Goal: Task Accomplishment & Management: Complete application form

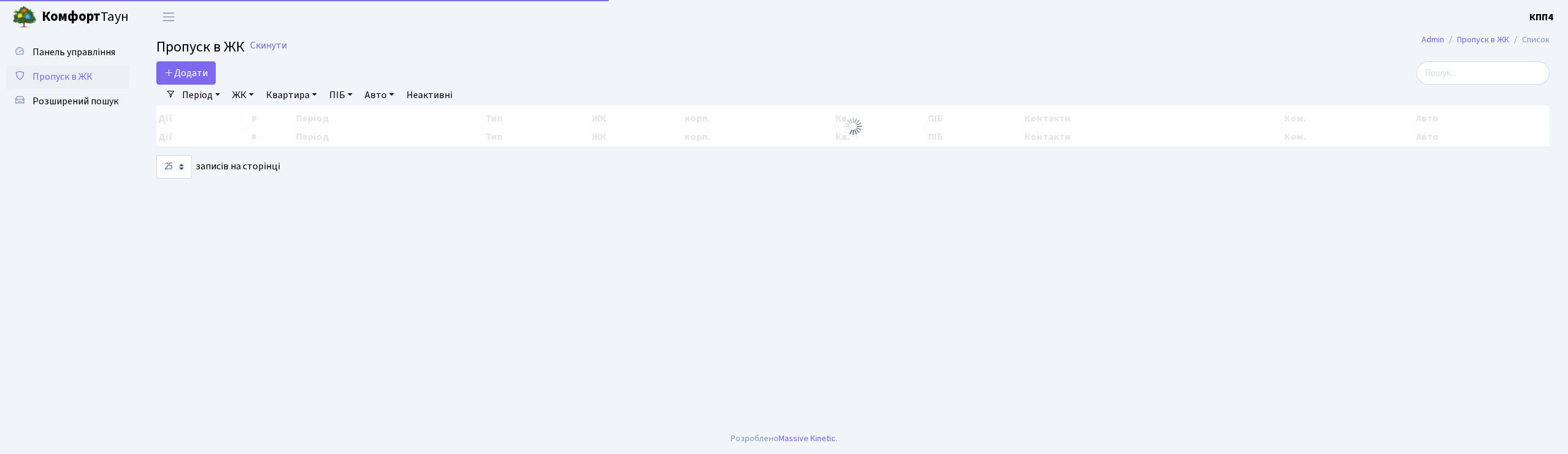
select select "25"
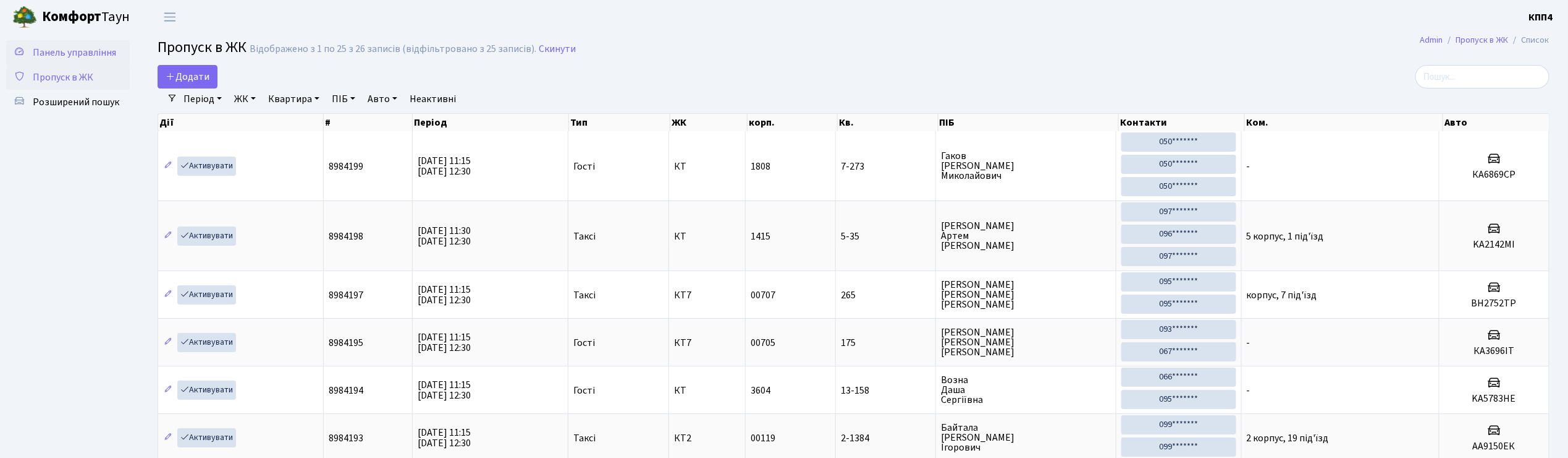
click at [72, 46] on span "Панель управління" at bounding box center [74, 52] width 83 height 13
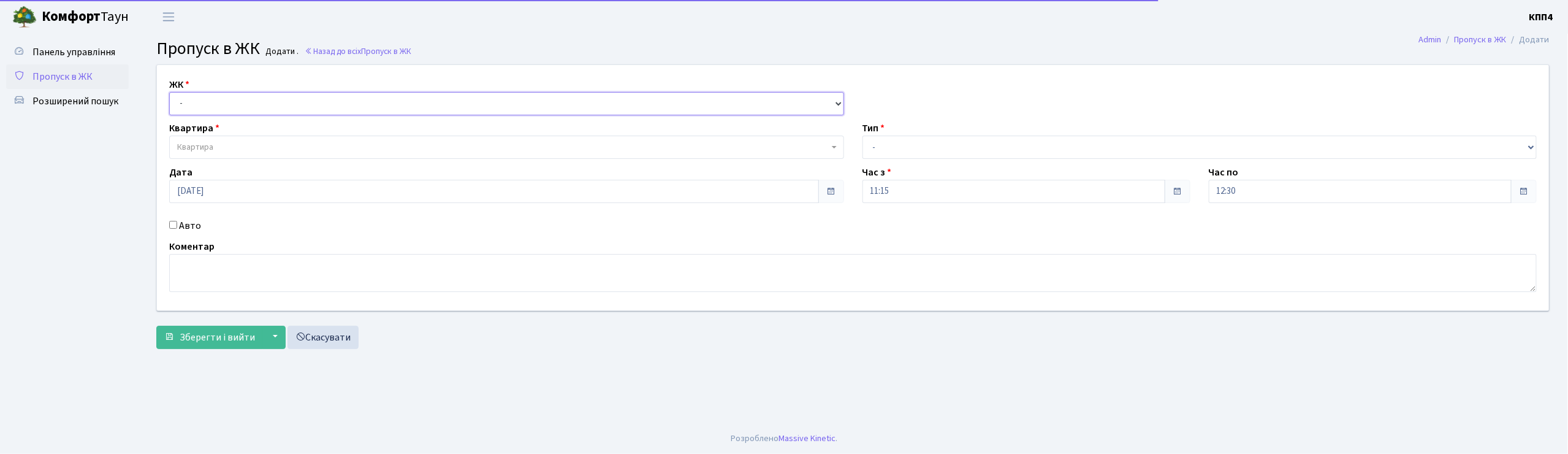
click at [324, 104] on select "- КТ, вул. Регенераторна, 4 КТ2, просп. Соборності, 17 КТ3, вул. Березнева, 16 …" at bounding box center [506, 104] width 675 height 23
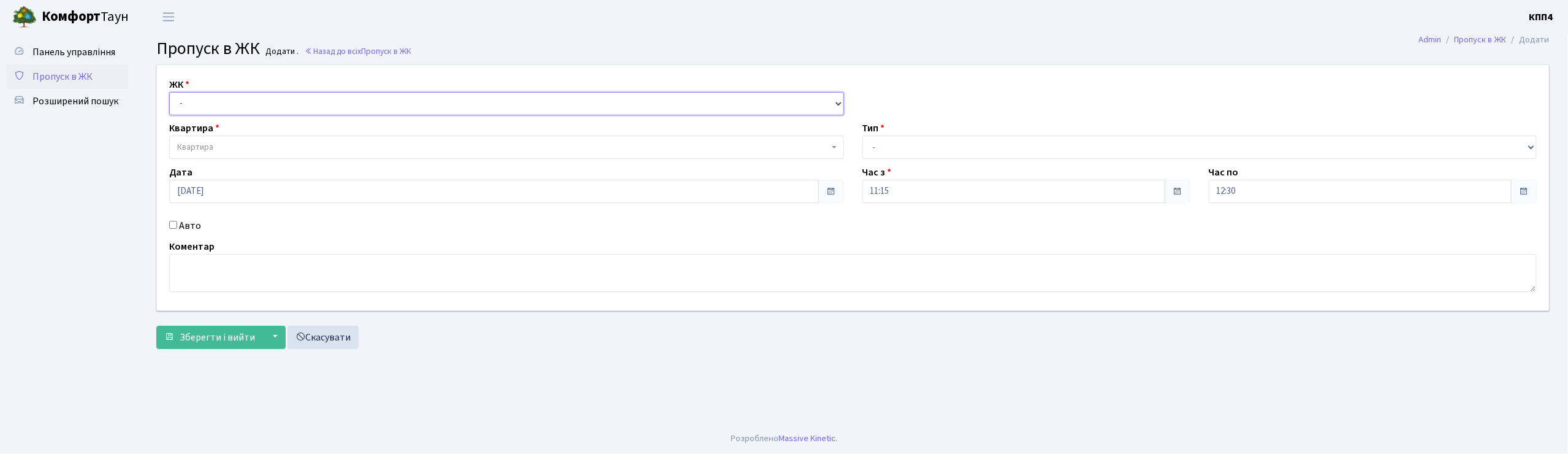
select select "271"
click at [169, 92] on select "- КТ, вул. Регенераторна, 4 КТ2, просп. Соборності, 17 КТ3, вул. Березнева, 16 …" at bounding box center [506, 104] width 675 height 23
select select
click at [293, 143] on span "Квартира" at bounding box center [503, 147] width 652 height 12
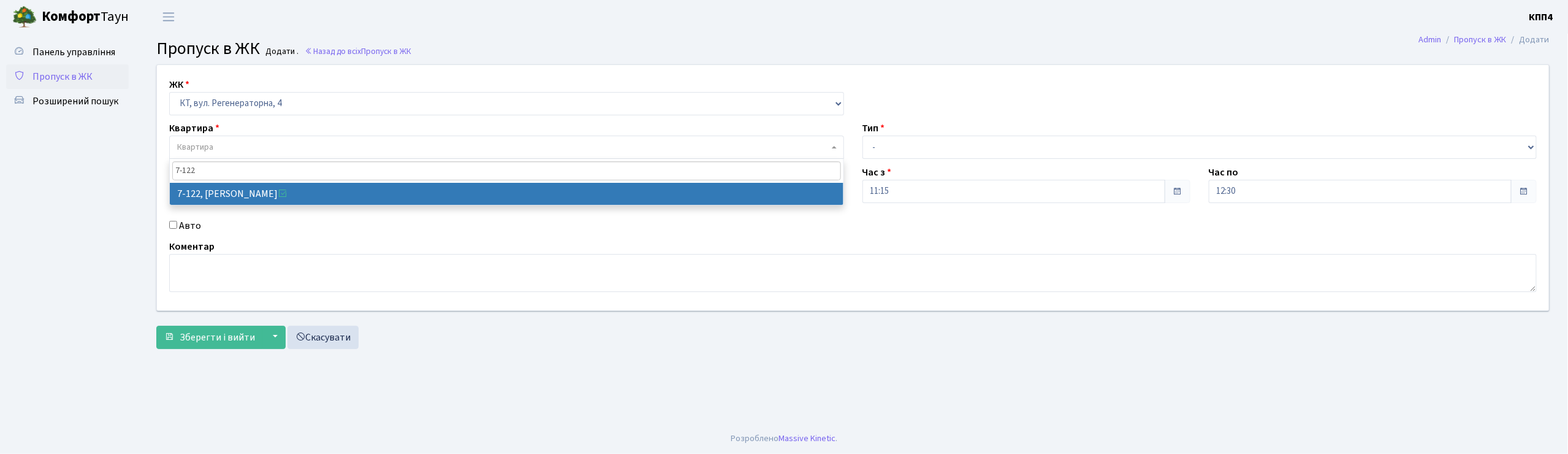
type input "7-122"
select select "5043"
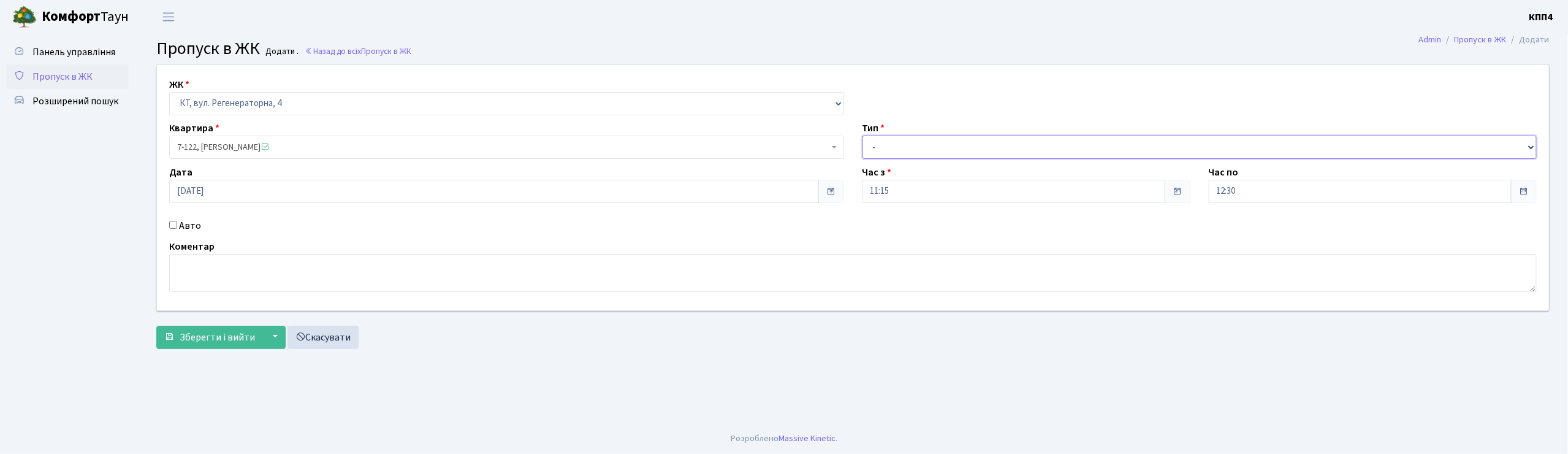
drag, startPoint x: 212, startPoint y: 194, endPoint x: 891, endPoint y: 145, distance: 680.8
click at [891, 143] on select "- Доставка Таксі Гості Сервіс" at bounding box center [1200, 147] width 675 height 23
select select "3"
click at [863, 135] on select "- Доставка Таксі Гості Сервіс" at bounding box center [1200, 147] width 675 height 23
click at [224, 330] on span "Зберегти і вийти" at bounding box center [218, 337] width 76 height 13
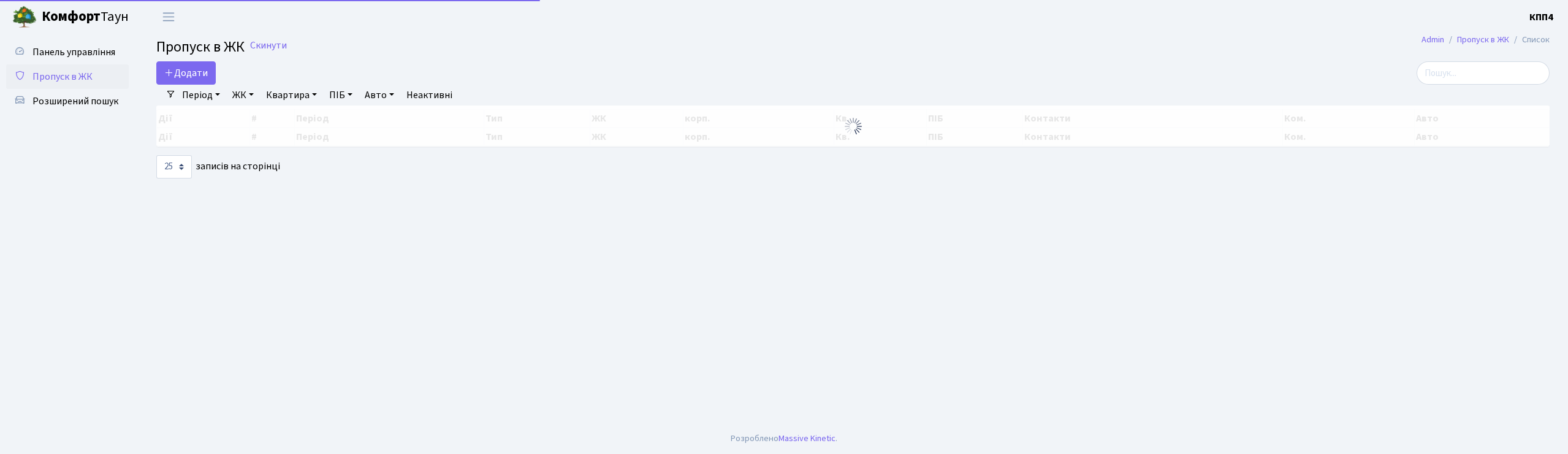
select select "25"
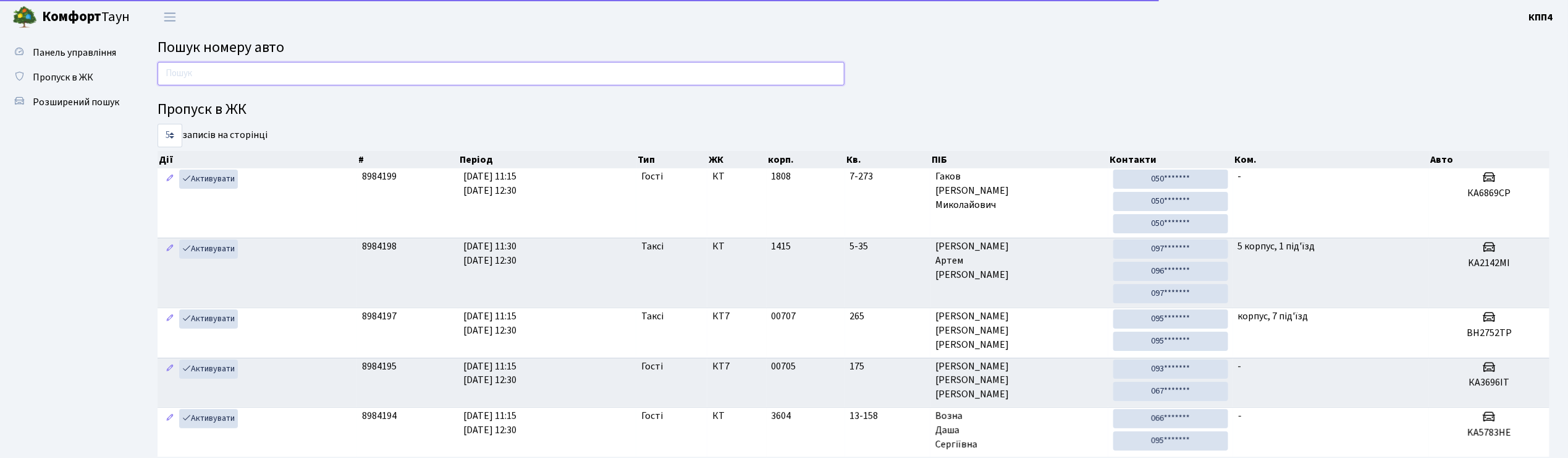
click at [221, 75] on input "text" at bounding box center [501, 73] width 687 height 23
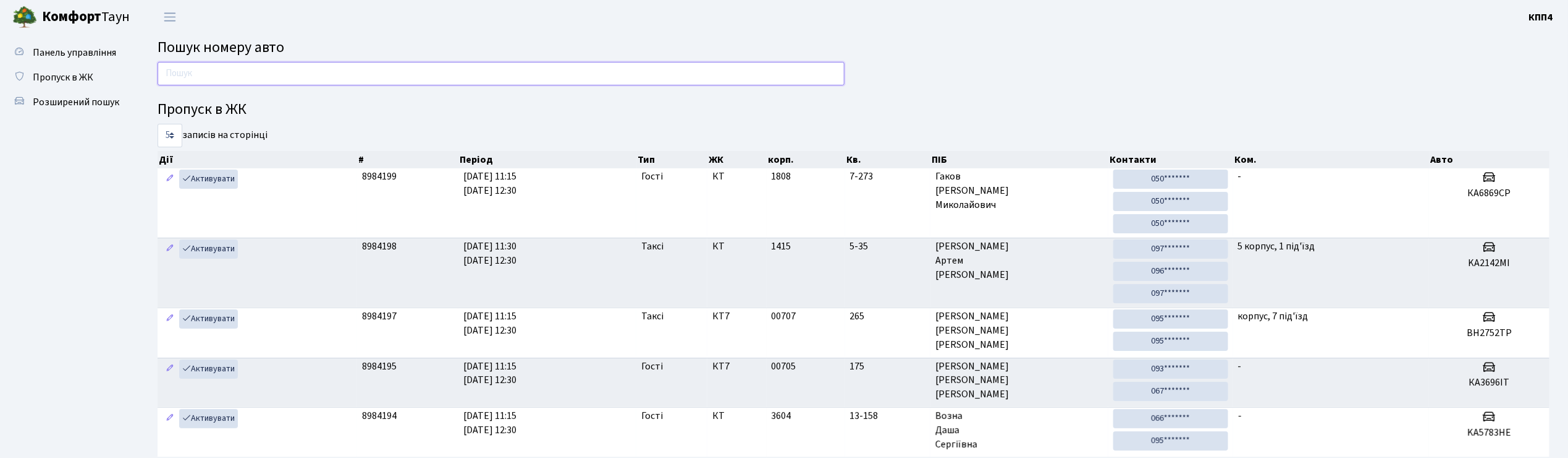
click at [292, 71] on input "text" at bounding box center [501, 73] width 687 height 23
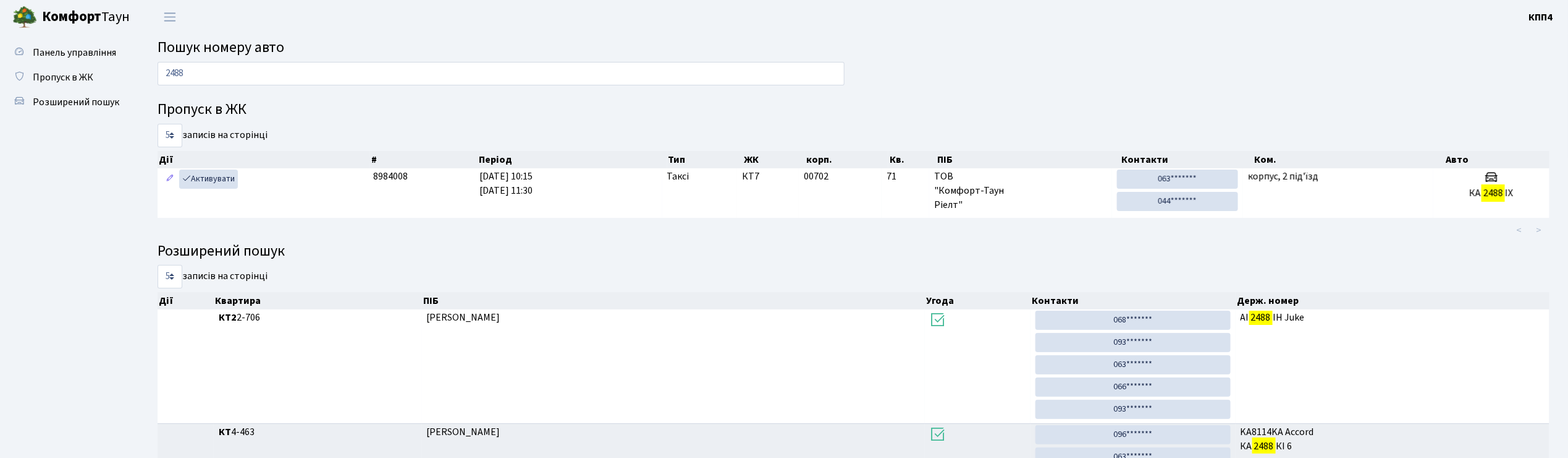
click at [240, 58] on main "Пошук номеру авто 2488 Пропуск в ЖК 5 10 25 50 записів на сторінці Дії # Період…" at bounding box center [853, 337] width 1429 height 606
click at [238, 69] on input "2488" at bounding box center [501, 73] width 687 height 23
type input "2"
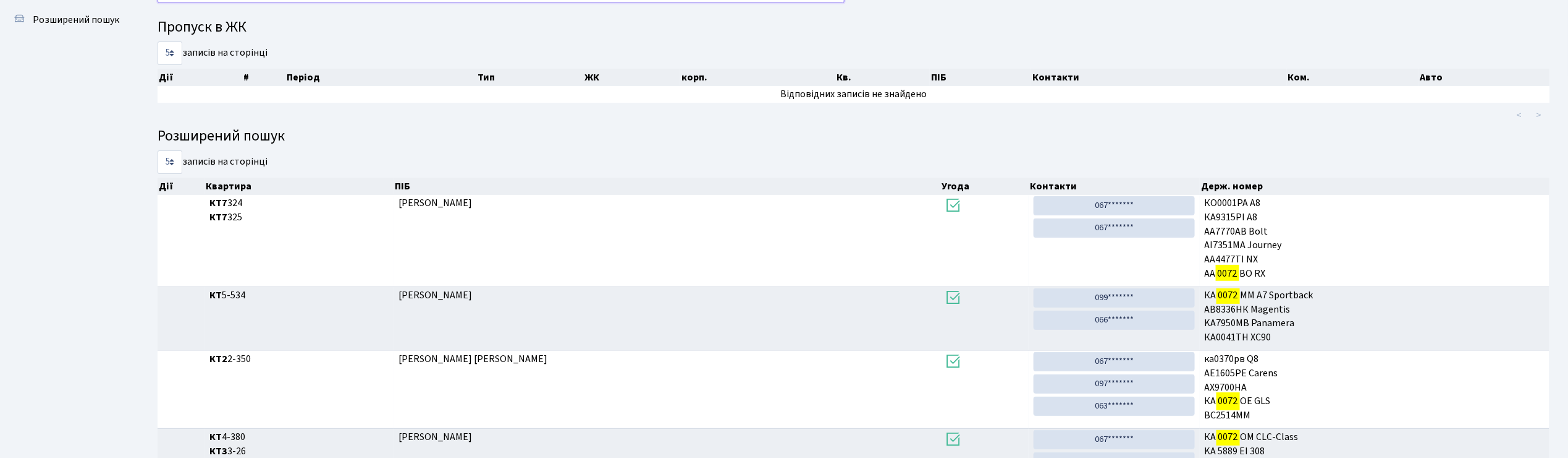
scroll to position [66, 0]
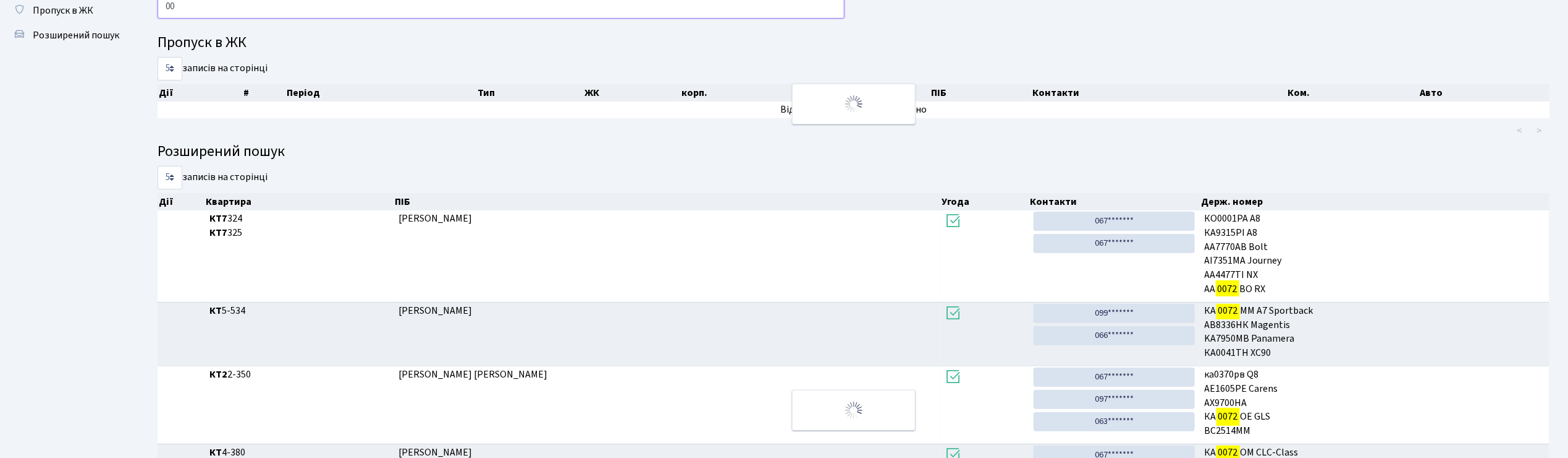
type input "0"
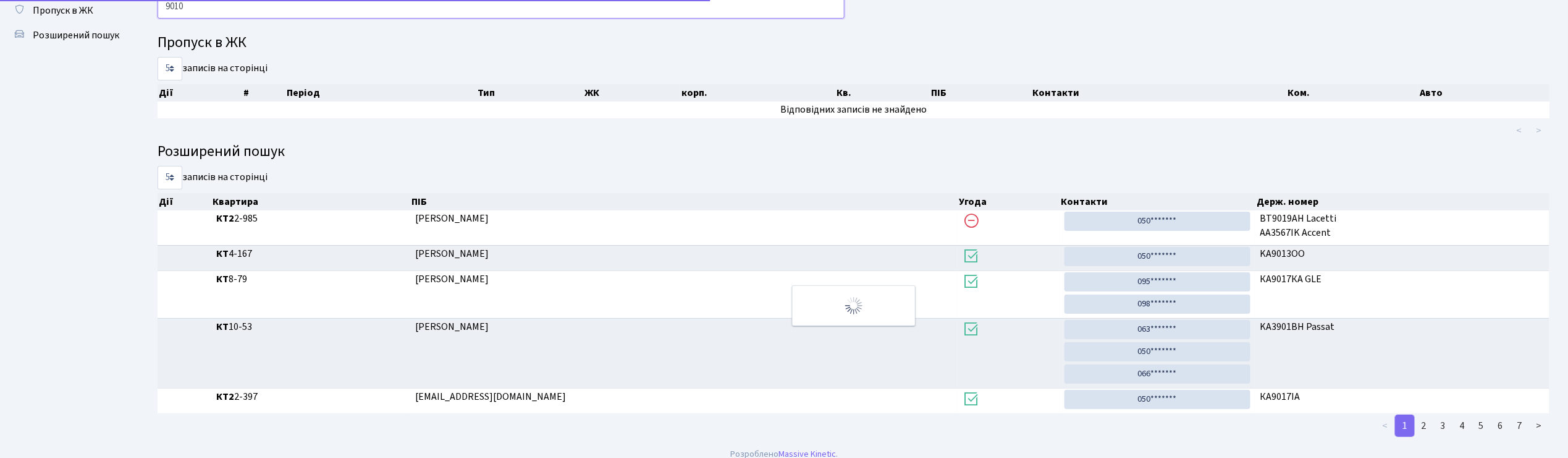
scroll to position [56, 0]
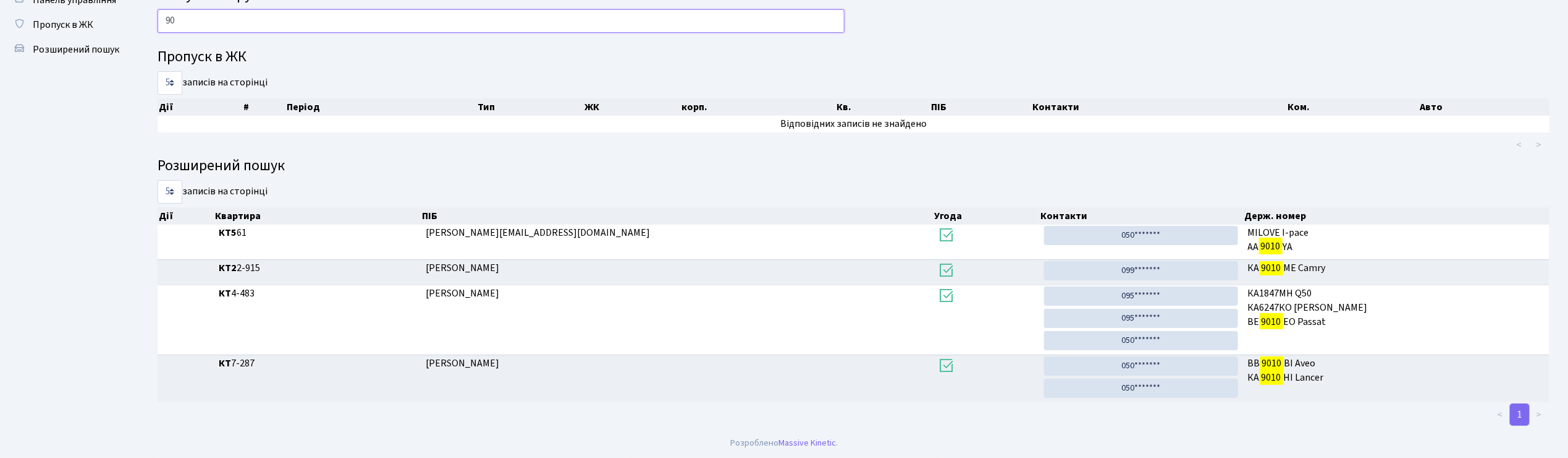
type input "9"
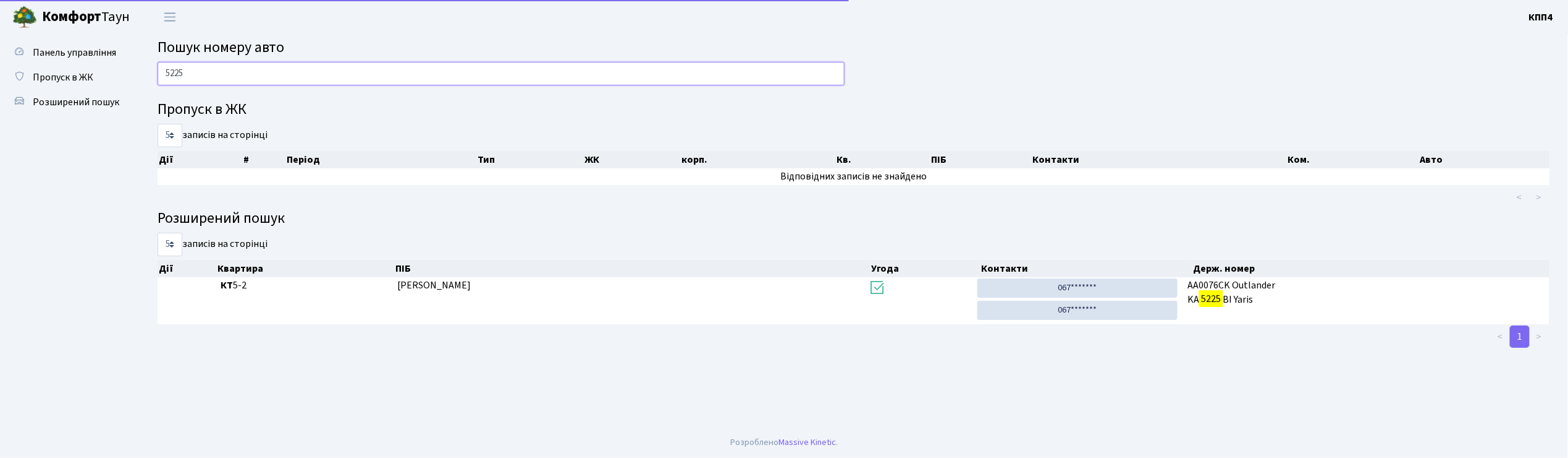
scroll to position [0, 0]
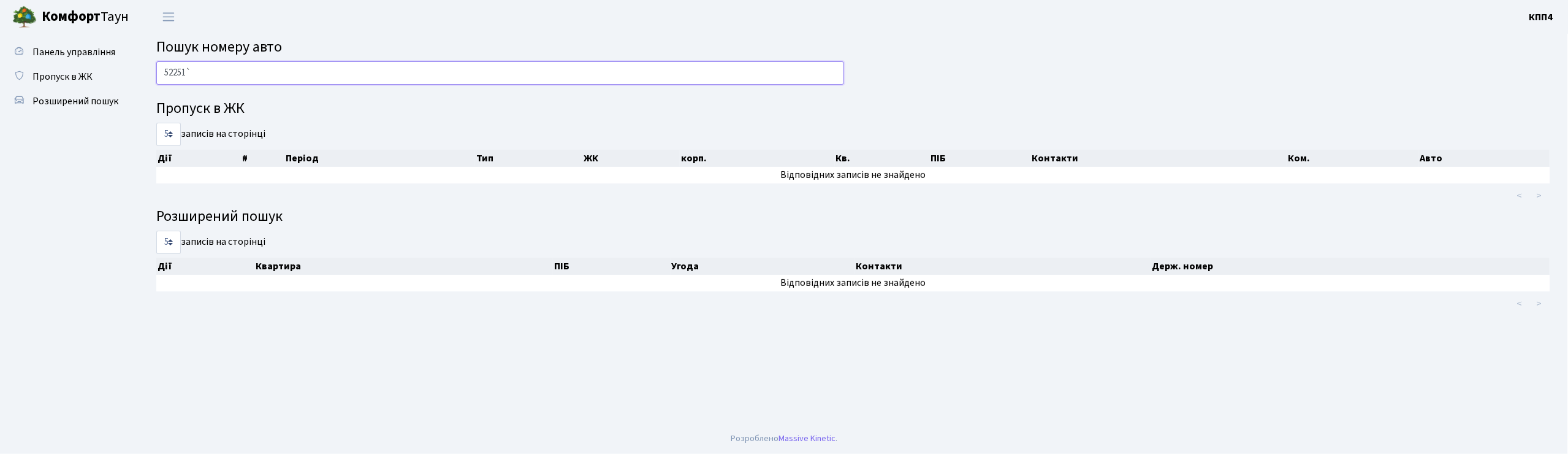
click at [212, 79] on input "52251`" at bounding box center [500, 73] width 688 height 23
type input "5"
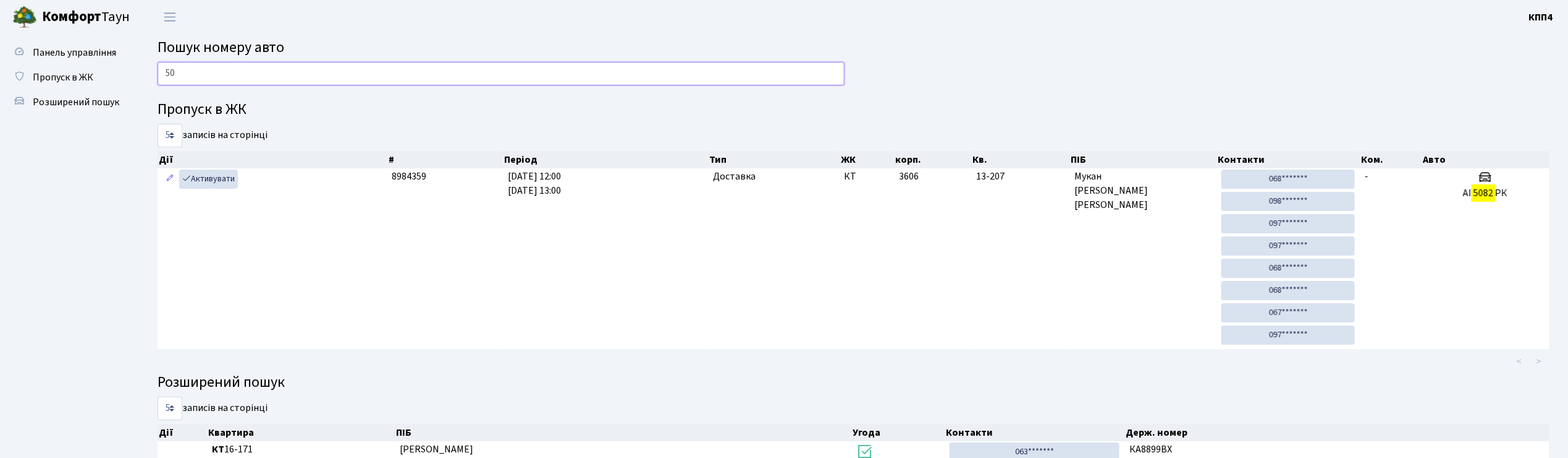
type input "5"
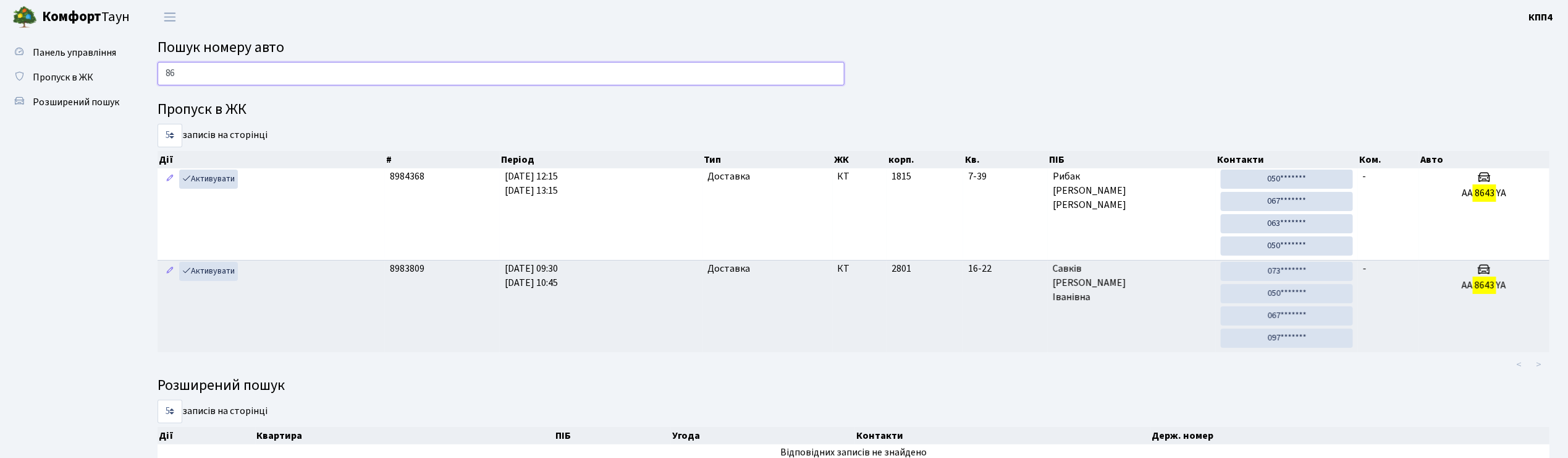
type input "8"
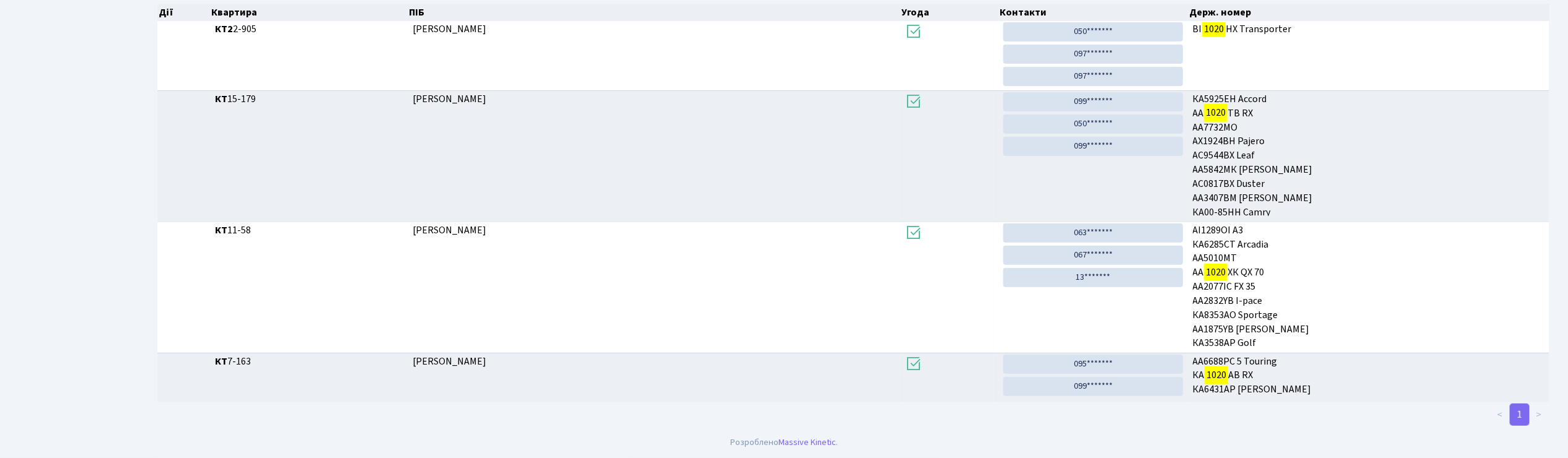
scroll to position [66, 0]
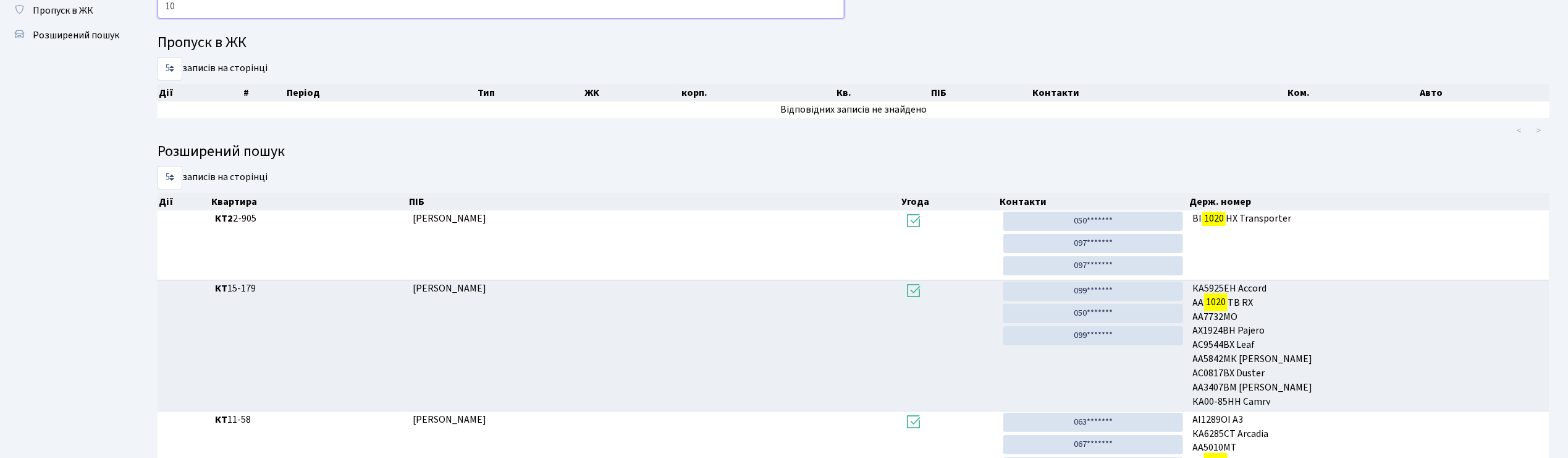
type input "1"
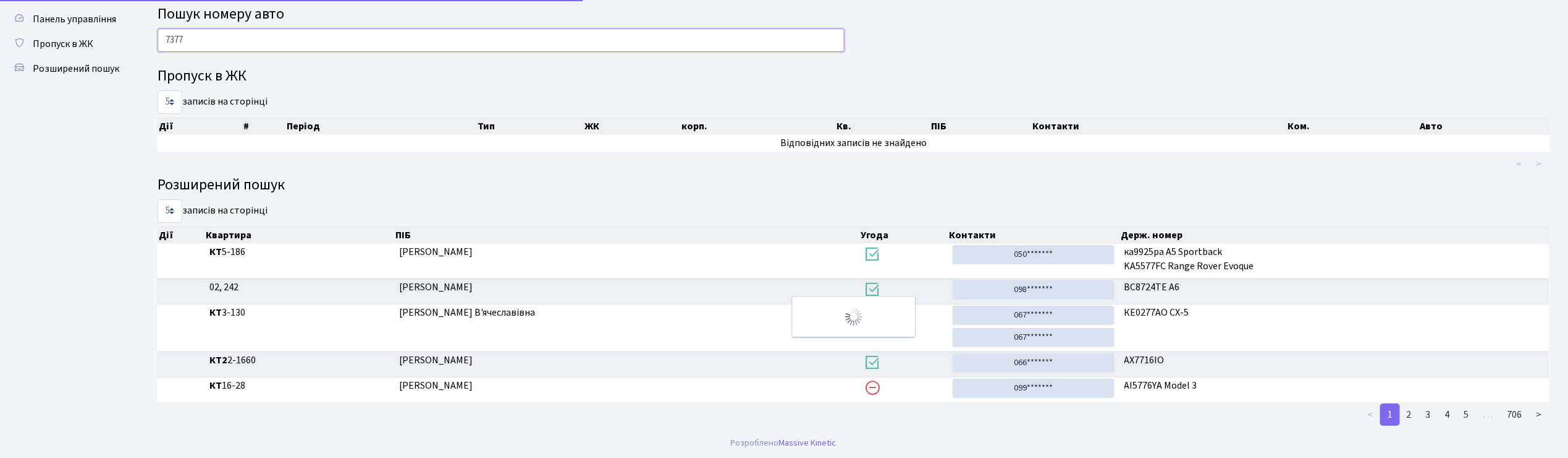
scroll to position [0, 0]
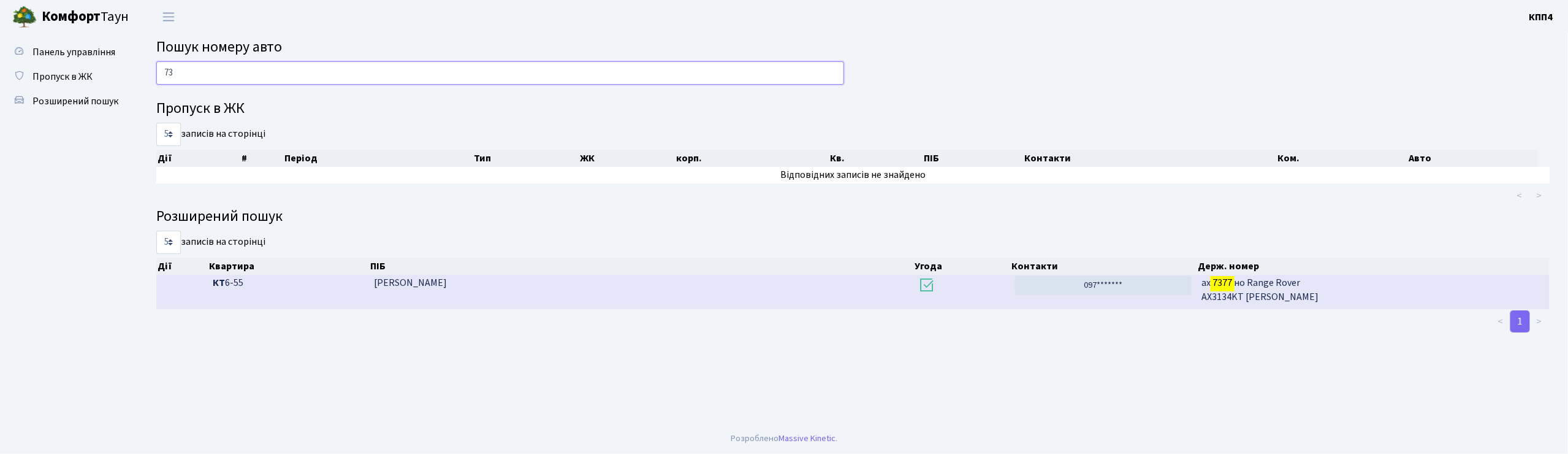
type input "7"
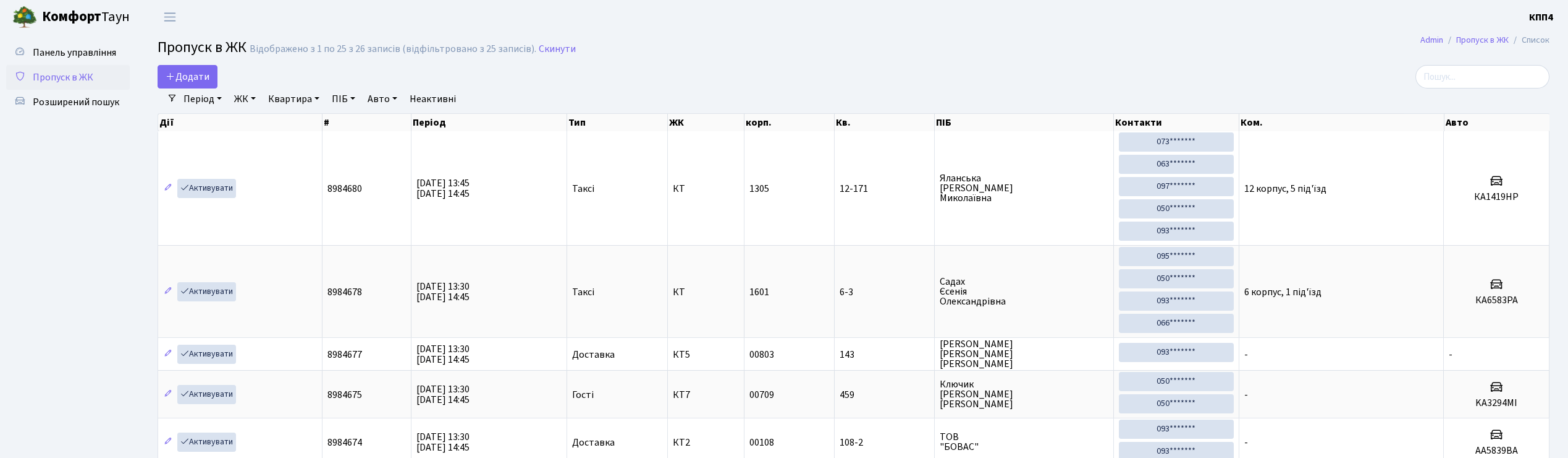
select select "25"
click at [213, 68] on link "Додати" at bounding box center [188, 76] width 60 height 23
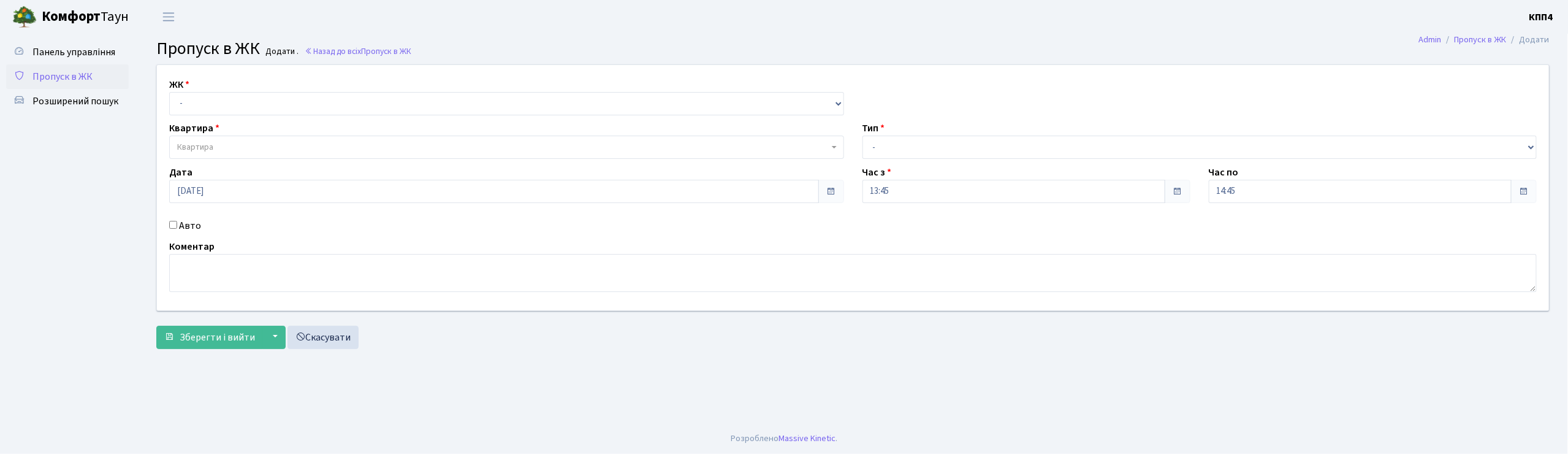
click at [171, 227] on input "Авто" at bounding box center [173, 225] width 8 height 8
checkbox input "true"
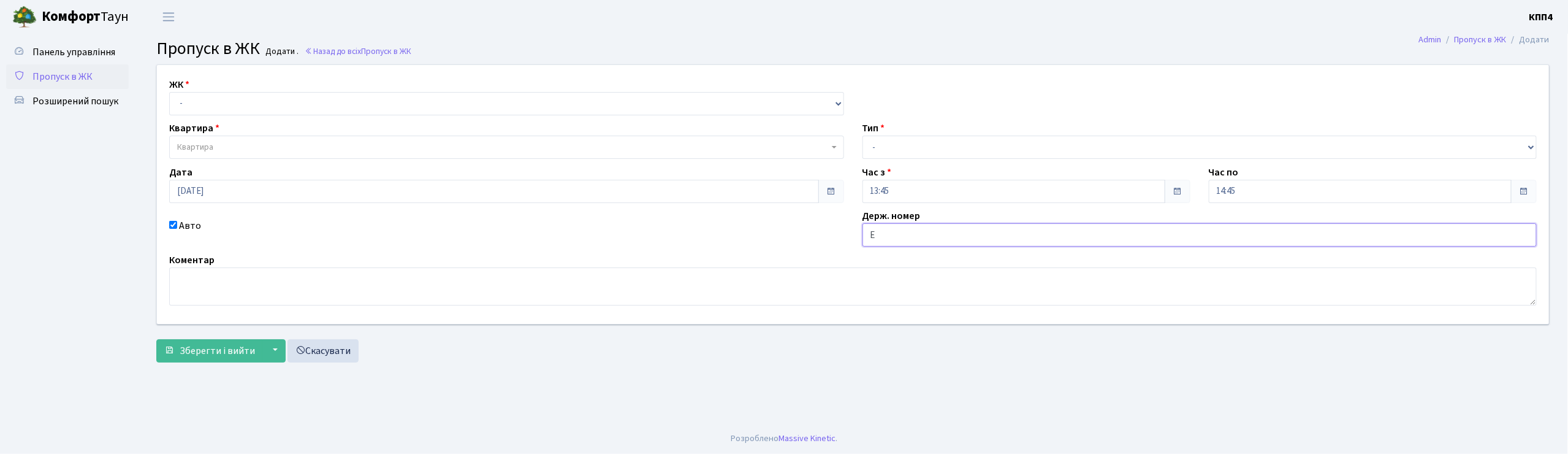
type input "EL7777"
click at [238, 101] on select "- КТ, вул. Регенераторна, 4 КТ2, просп. [STREET_ADDRESS] [STREET_ADDRESS] [PERS…" at bounding box center [506, 104] width 675 height 23
select select "271"
click at [169, 92] on select "- КТ, вул. Регенераторна, 4 КТ2, просп. [STREET_ADDRESS] [STREET_ADDRESS] [PERS…" at bounding box center [506, 104] width 675 height 23
select select
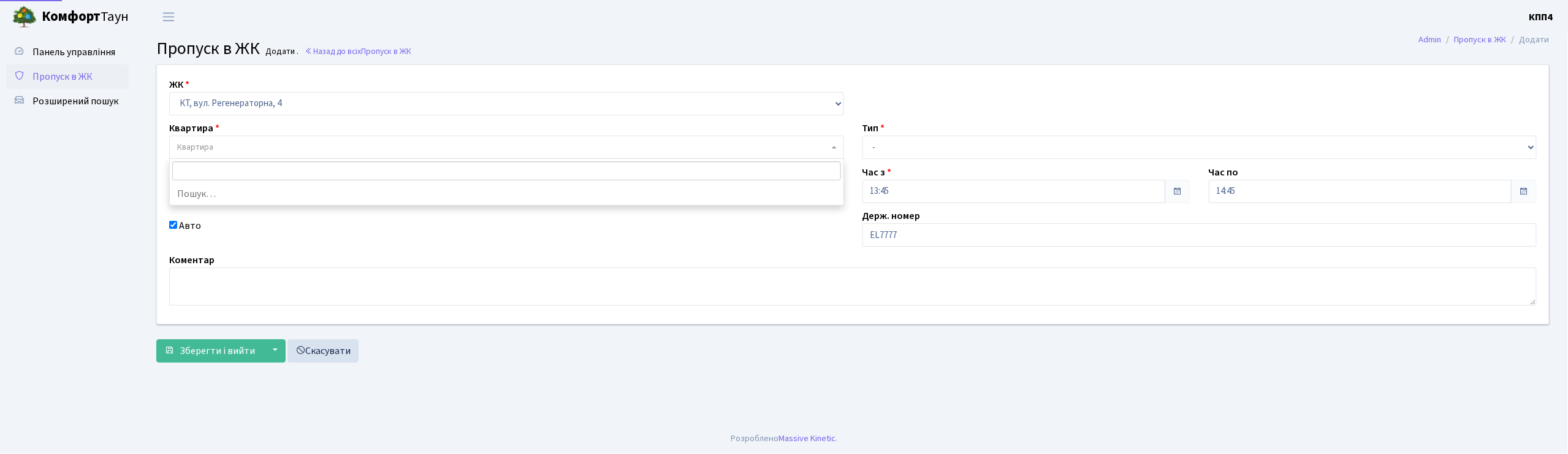
click at [231, 141] on span "Квартира" at bounding box center [503, 147] width 652 height 12
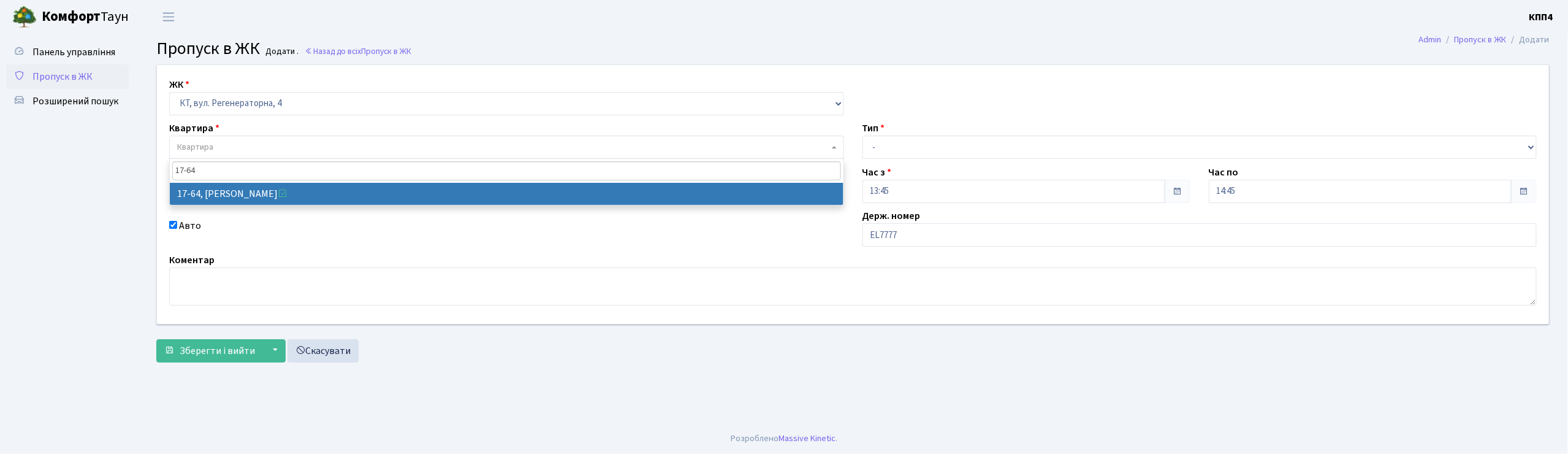
type input "17-64"
select select "9018"
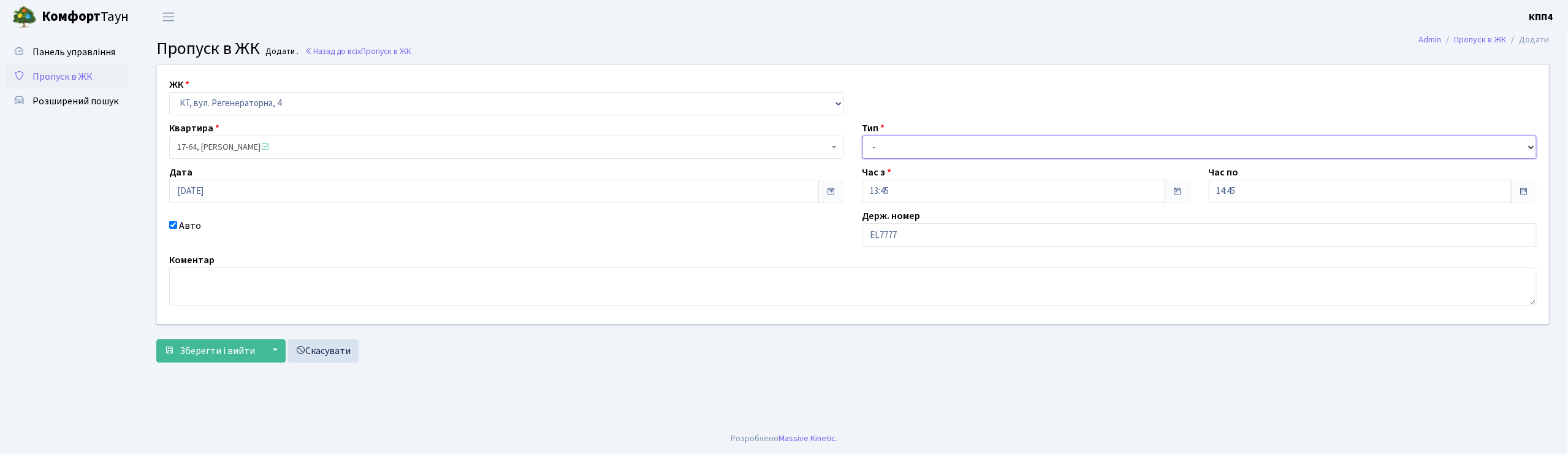
click at [923, 151] on select "- Доставка Таксі Гості Сервіс" at bounding box center [1200, 147] width 675 height 23
select select "2"
click at [863, 135] on select "- Доставка Таксі Гості Сервіс" at bounding box center [1200, 147] width 675 height 23
click at [204, 344] on span "Зберегти і вийти" at bounding box center [218, 350] width 76 height 13
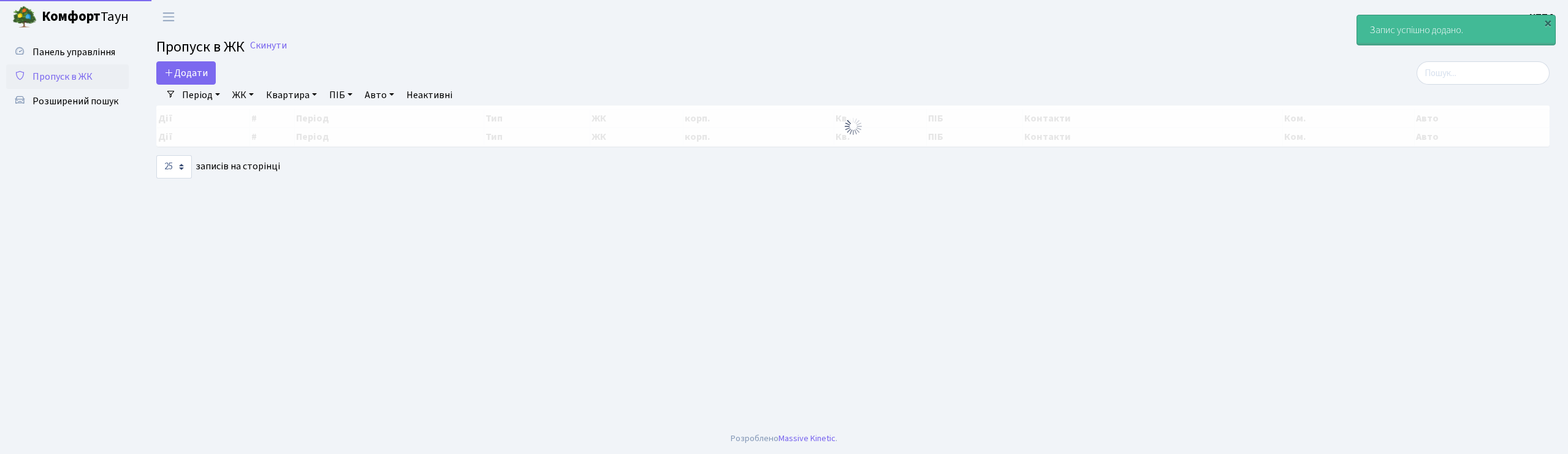
select select "25"
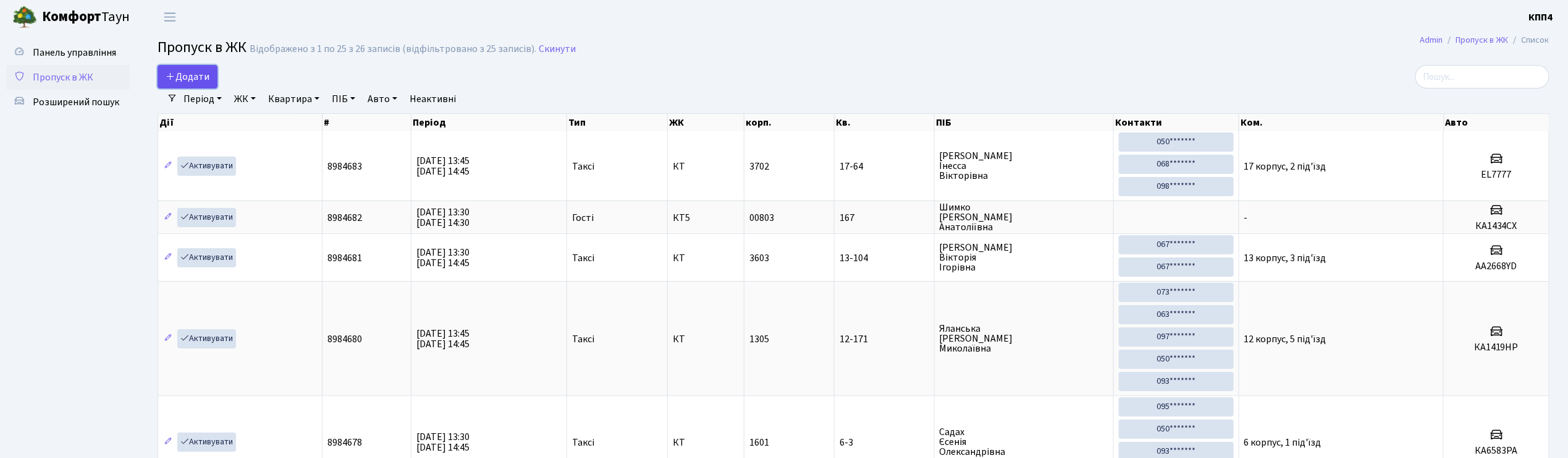
click at [188, 83] on span "Додати" at bounding box center [187, 76] width 44 height 13
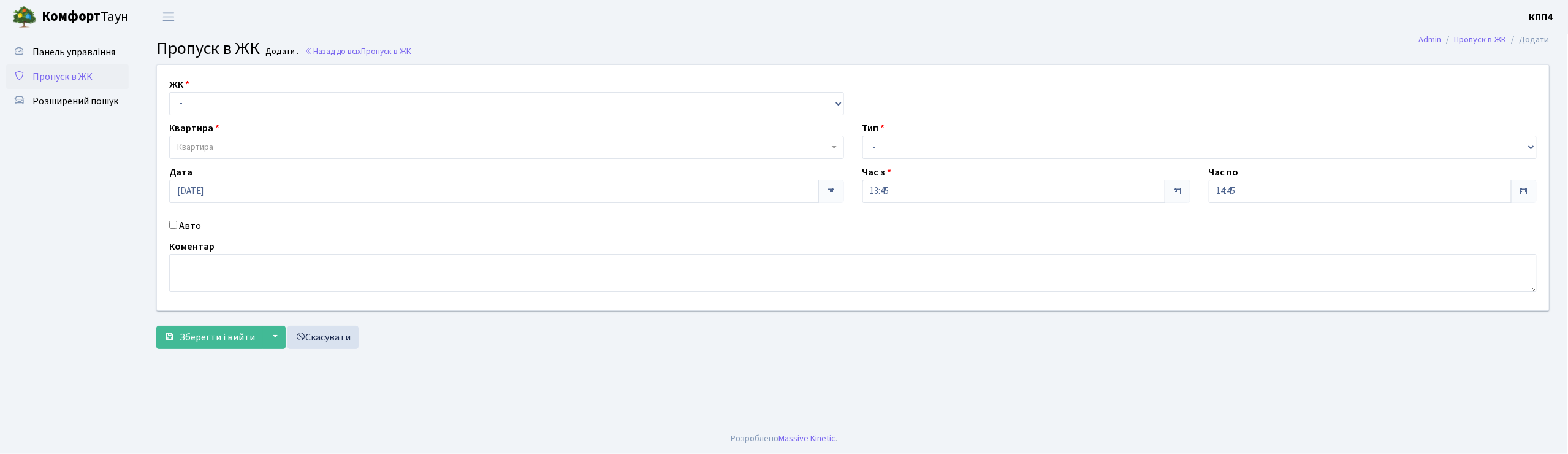
click at [171, 227] on input "Авто" at bounding box center [173, 225] width 8 height 8
checkbox input "true"
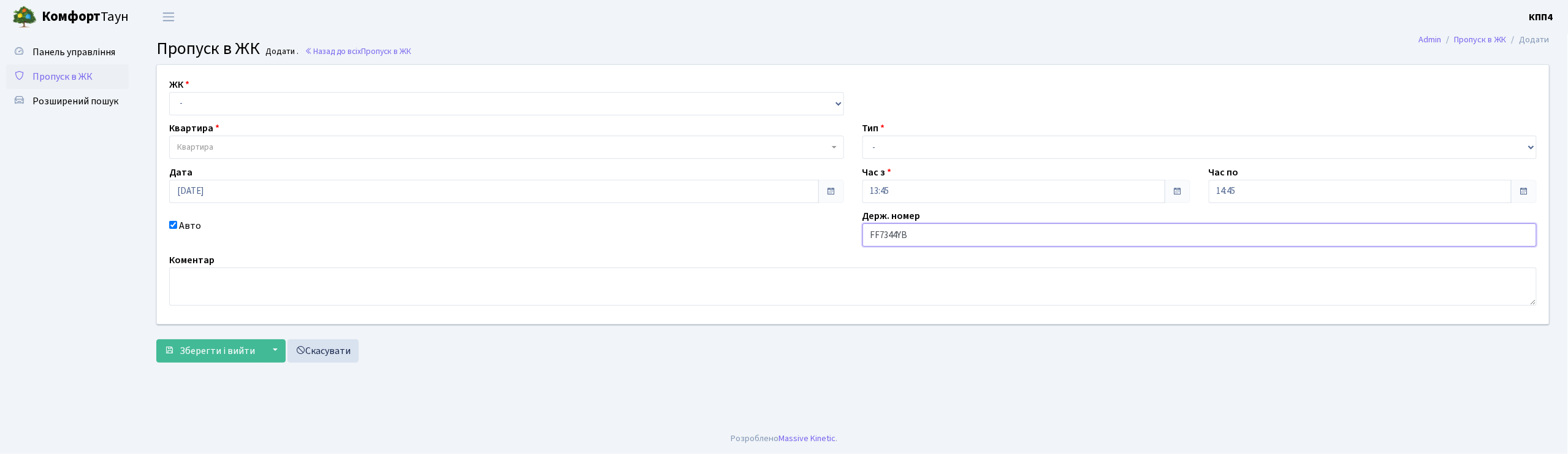
type input "FF7344YB"
click at [205, 111] on select "- КТ, вул. Регенераторна, 4 КТ2, просп. [STREET_ADDRESS] [STREET_ADDRESS] [PERS…" at bounding box center [506, 104] width 675 height 23
select select "271"
click at [169, 92] on select "- КТ, вул. Регенераторна, 4 КТ2, просп. [STREET_ADDRESS] [STREET_ADDRESS] [PERS…" at bounding box center [506, 104] width 675 height 23
select select
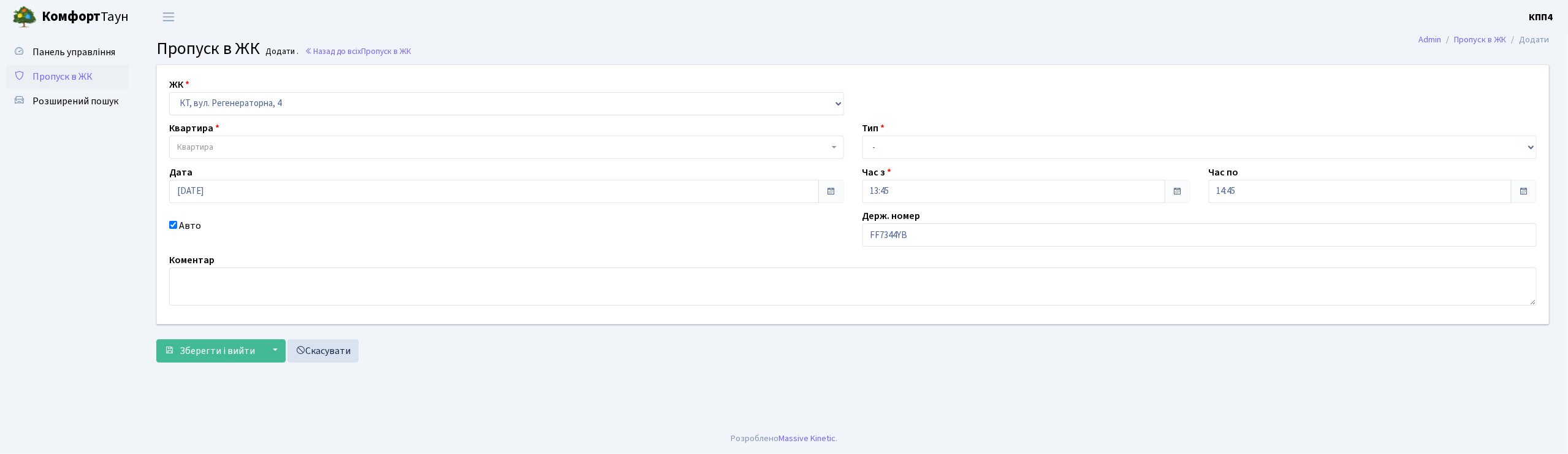
click at [213, 150] on span "Квартира" at bounding box center [195, 147] width 36 height 12
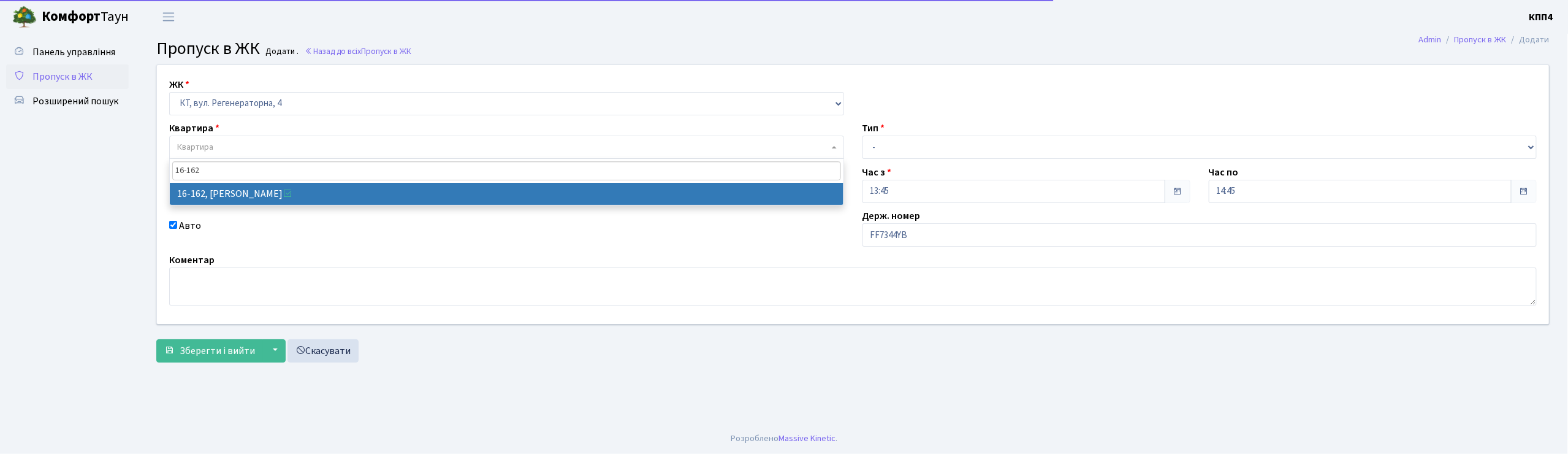
type input "16-162"
select select "8723"
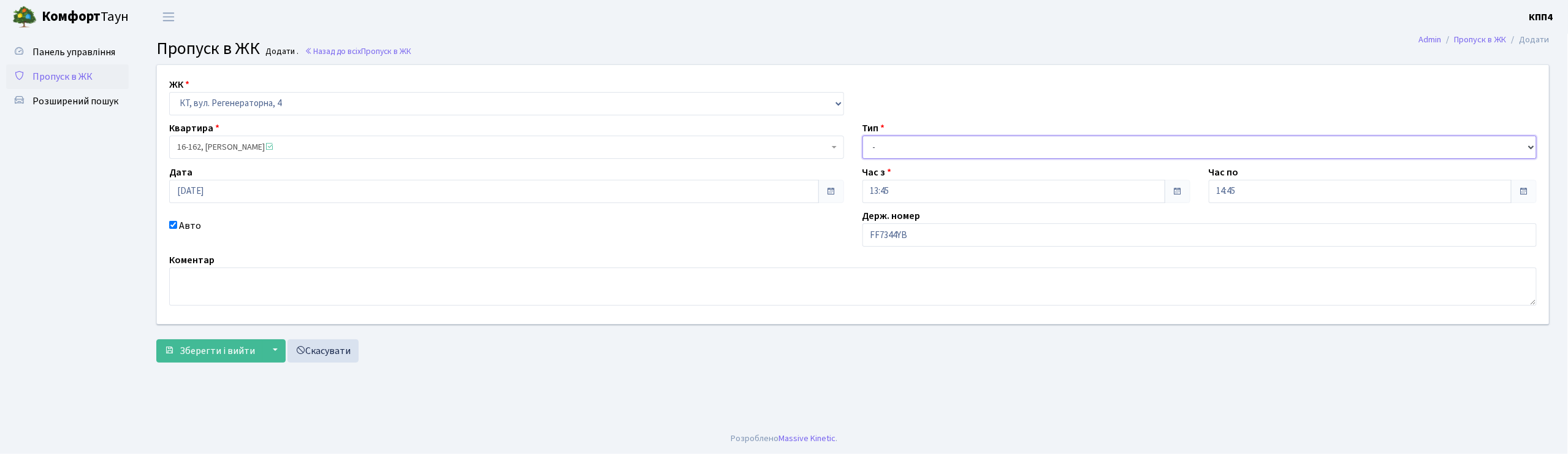
click at [905, 152] on select "- Доставка Таксі Гості Сервіс" at bounding box center [1200, 147] width 675 height 23
select select "2"
click at [863, 135] on select "- Доставка Таксі Гості Сервіс" at bounding box center [1200, 147] width 675 height 23
click at [878, 236] on input "FF7344YB" at bounding box center [1200, 235] width 675 height 23
type input "АА7344YB"
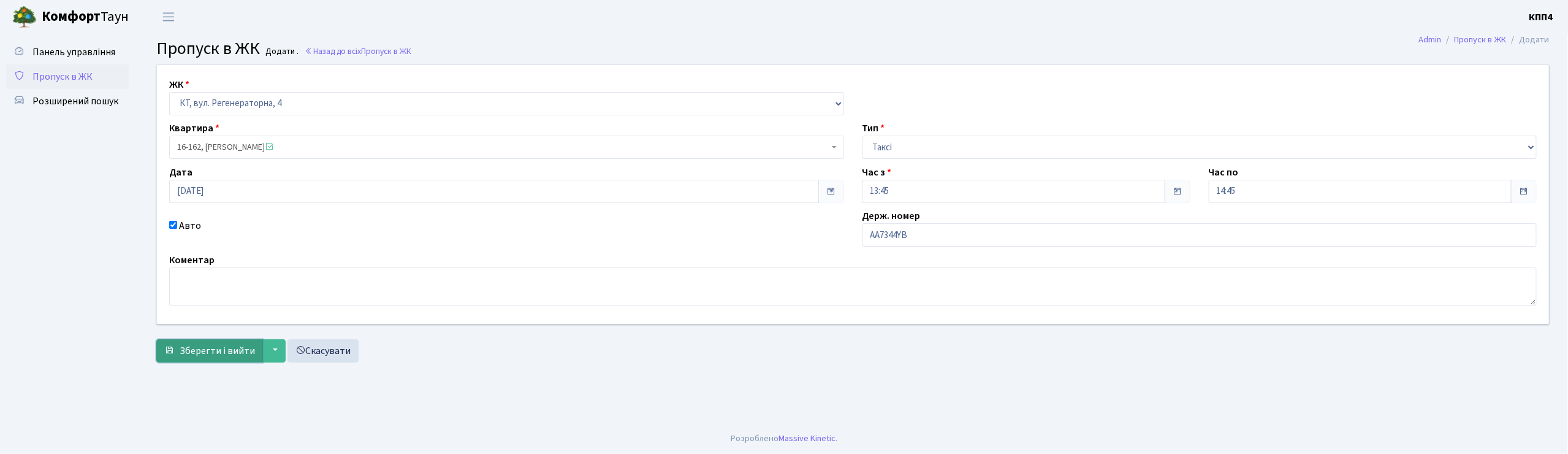
click at [194, 359] on button "Зберегти і вийти" at bounding box center [209, 350] width 106 height 23
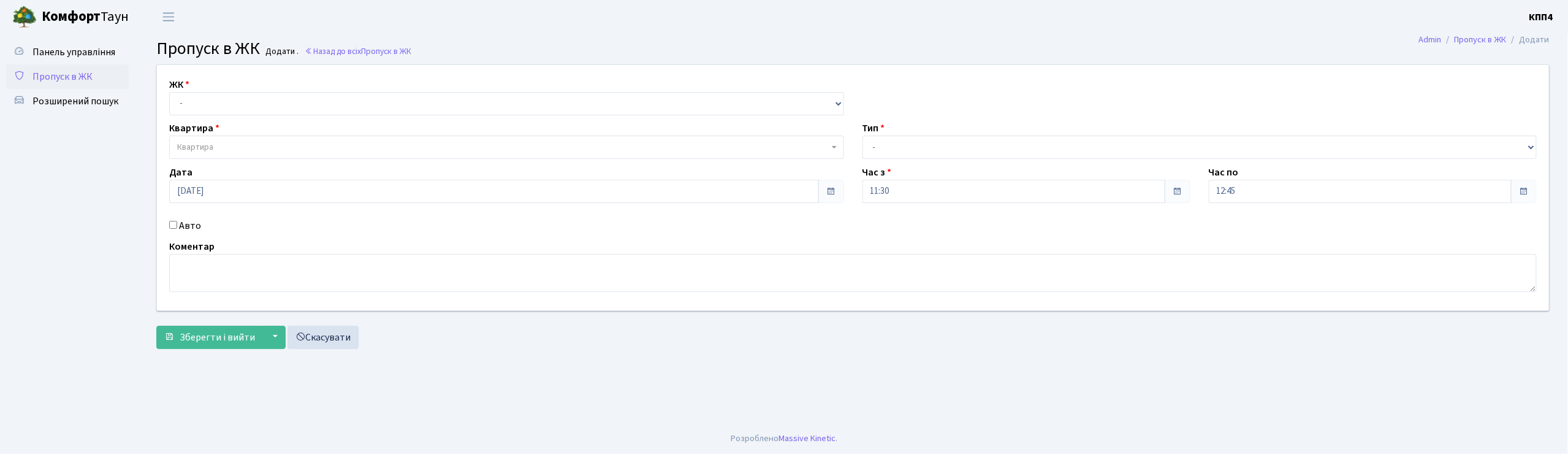
click at [74, 82] on span "Пропуск в ЖК" at bounding box center [62, 77] width 60 height 13
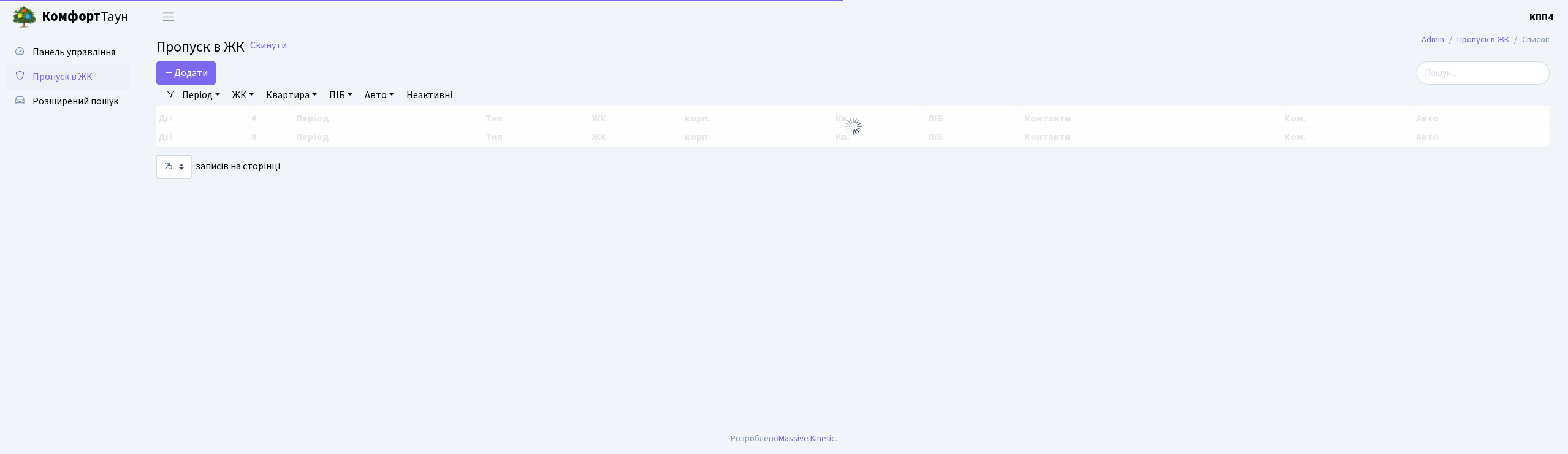
select select "25"
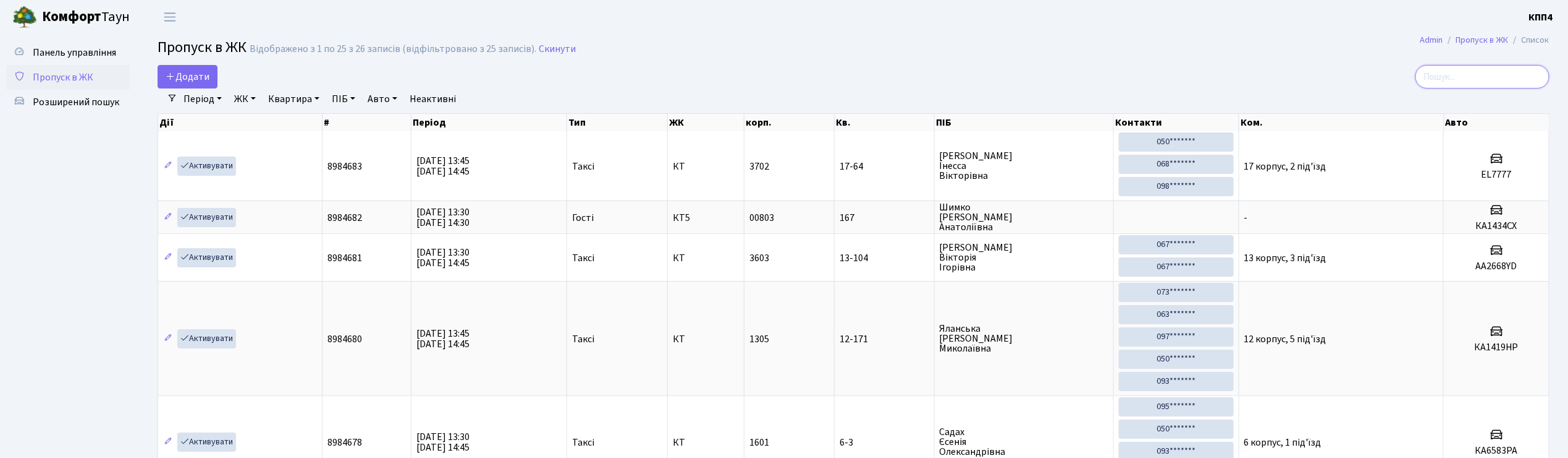
click at [1459, 80] on input "search" at bounding box center [1482, 76] width 134 height 23
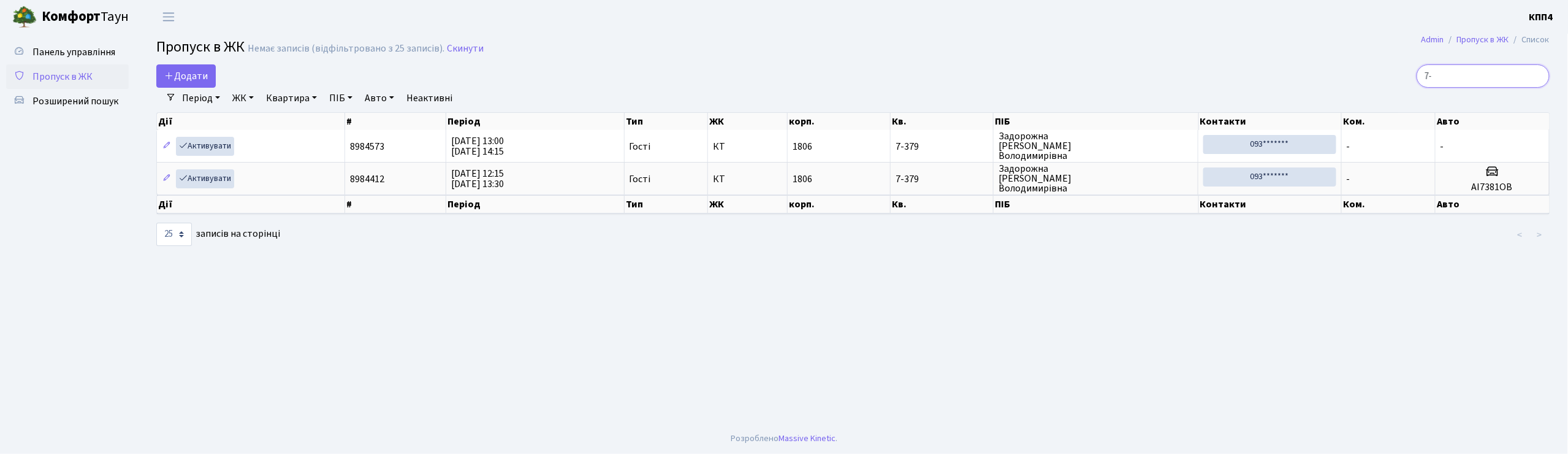
type input "7"
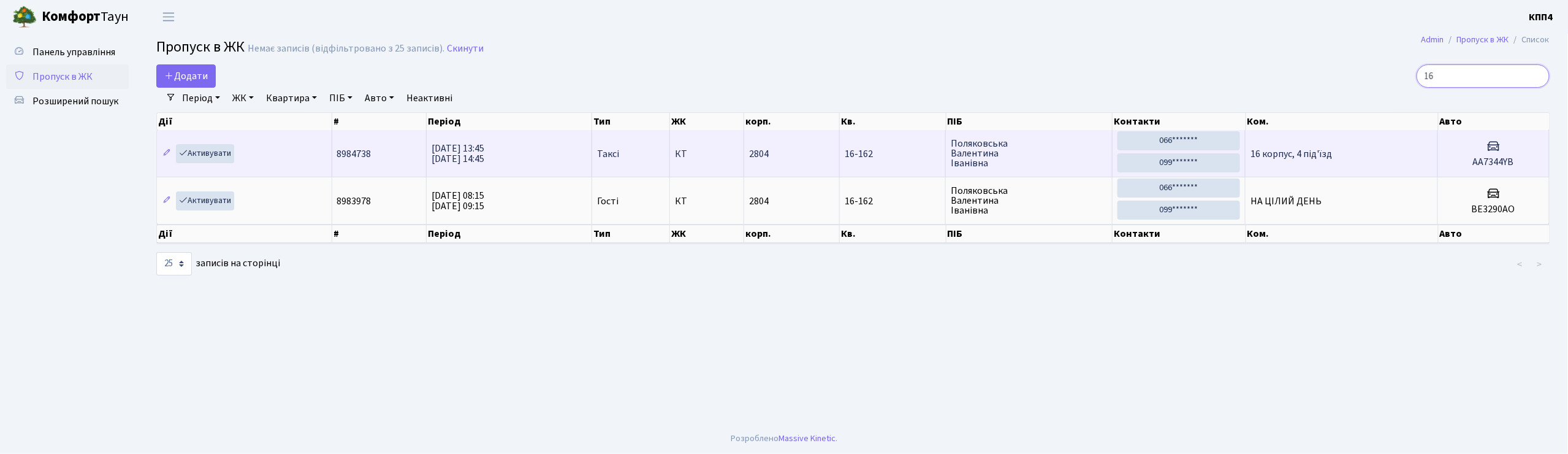
type input "1"
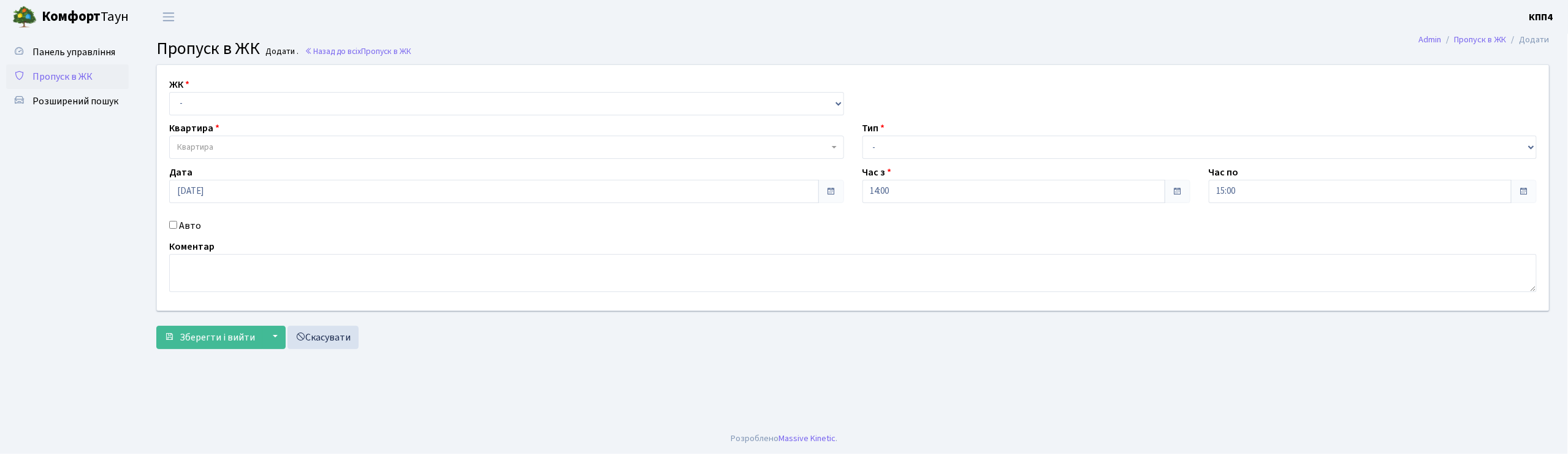
click at [175, 224] on input "Авто" at bounding box center [173, 225] width 8 height 8
checkbox input "true"
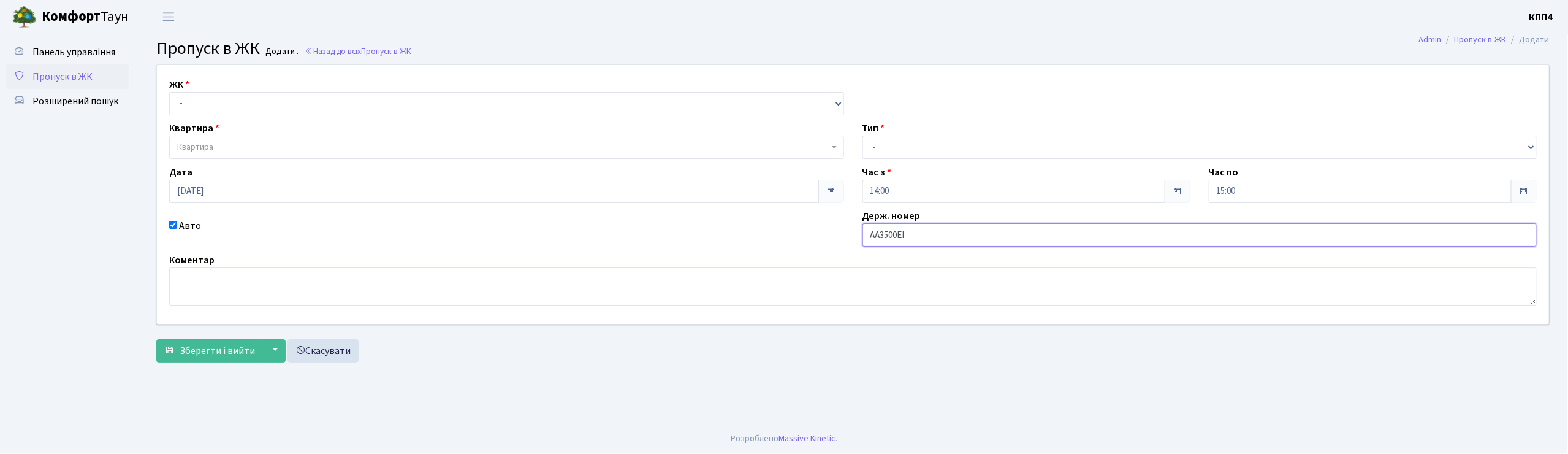
type input "АА3500ЕІ"
click at [176, 104] on select "- КТ, вул. Регенераторна, 4 КТ2, просп. [STREET_ADDRESS] [STREET_ADDRESS] [PERS…" at bounding box center [506, 104] width 675 height 23
select select "271"
click at [169, 92] on select "- КТ, вул. Регенераторна, 4 КТ2, просп. [STREET_ADDRESS] [STREET_ADDRESS] [PERS…" at bounding box center [506, 104] width 675 height 23
select select
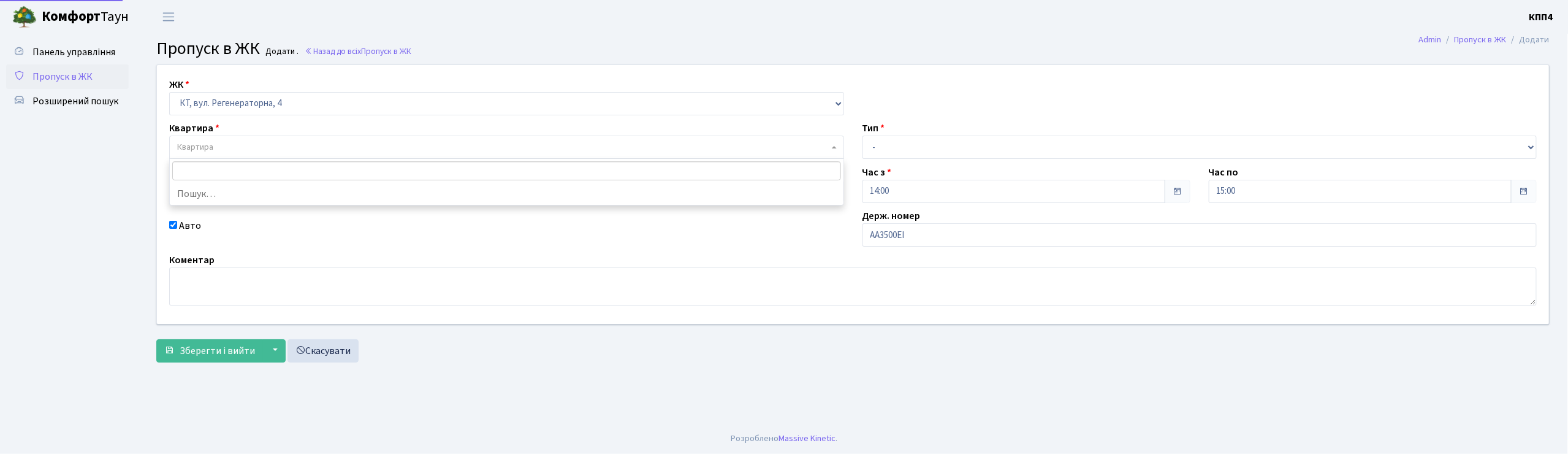
click at [200, 143] on span "Квартира" at bounding box center [195, 147] width 36 height 12
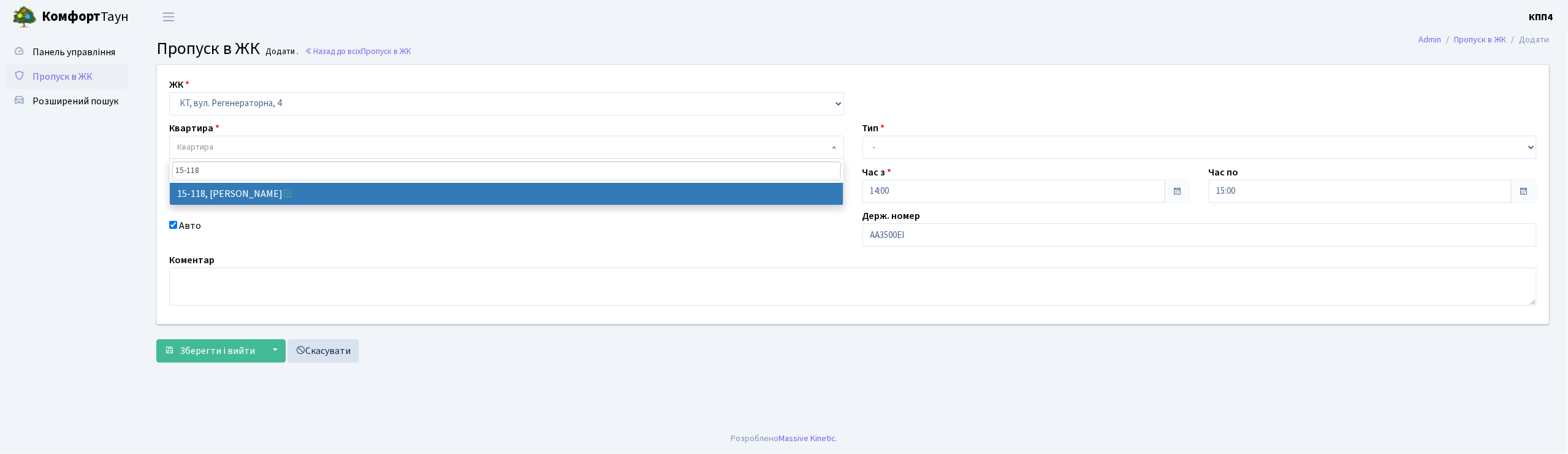
type input "15-118"
select select "8893"
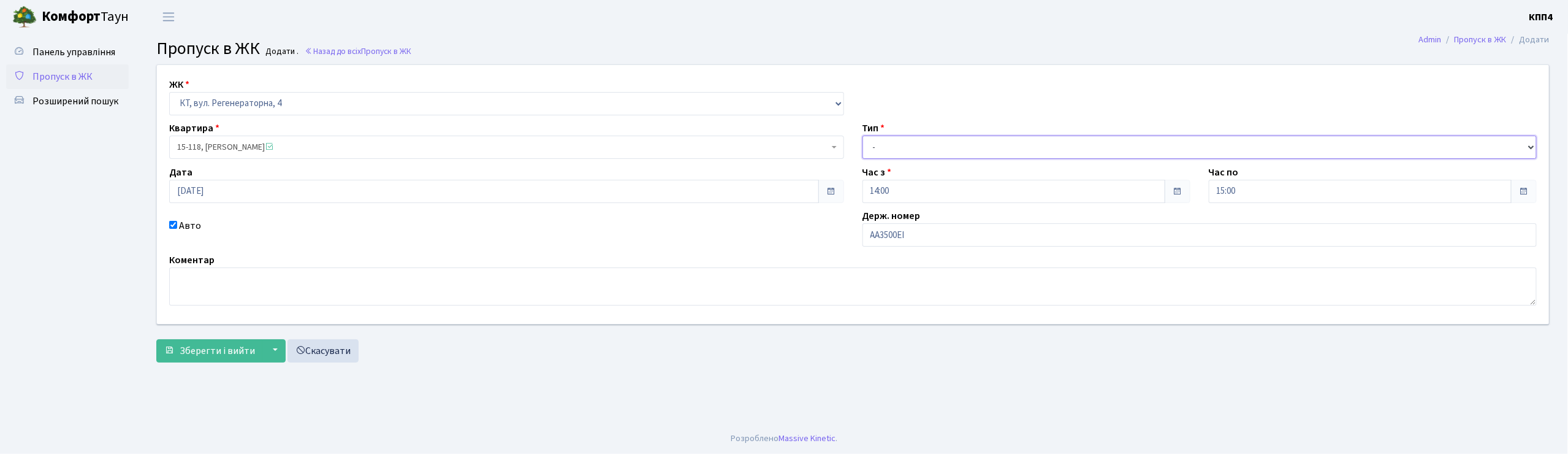
click at [902, 148] on select "- Доставка Таксі Гості Сервіс" at bounding box center [1200, 147] width 675 height 23
select select "2"
click at [863, 135] on select "- Доставка Таксі Гості Сервіс" at bounding box center [1200, 147] width 675 height 23
click at [224, 359] on button "Зберегти і вийти" at bounding box center [209, 350] width 106 height 23
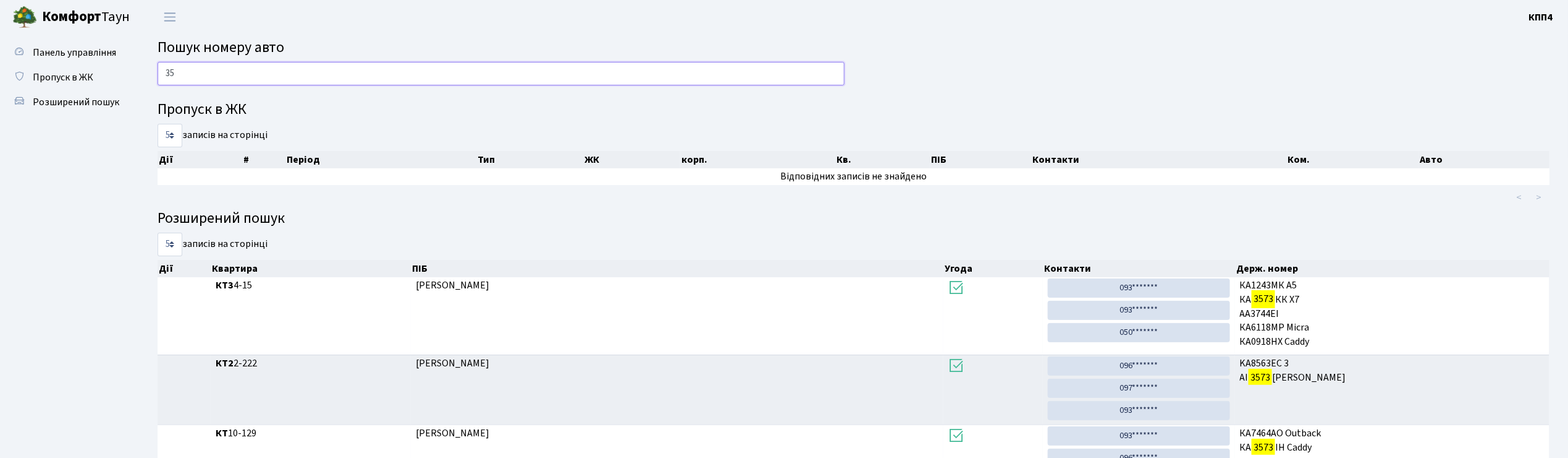
type input "3"
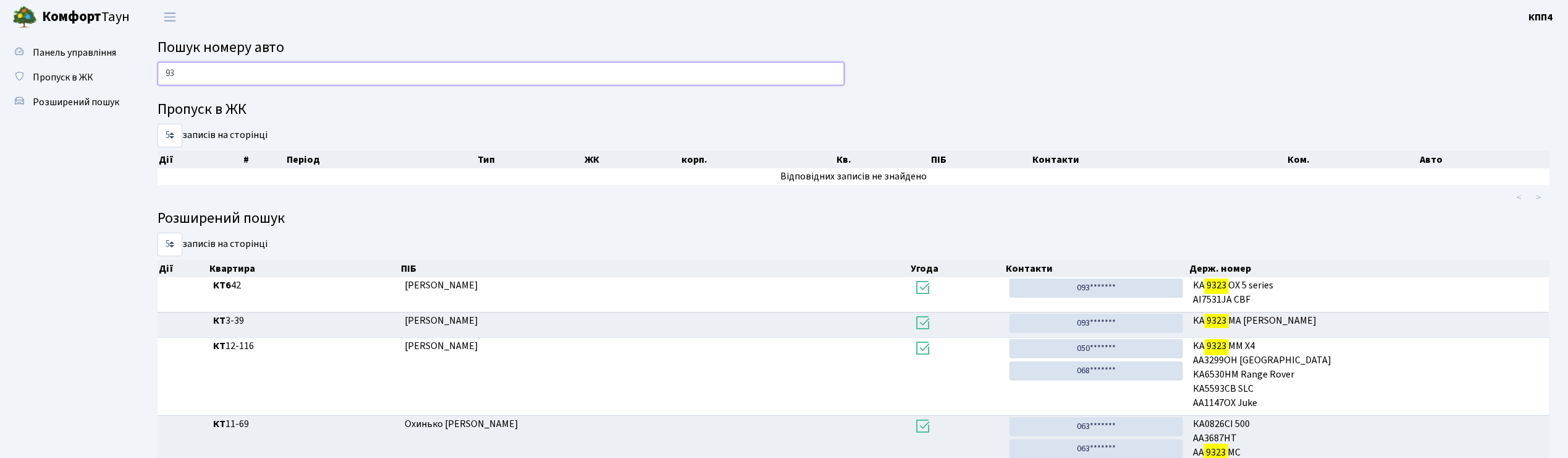
type input "9"
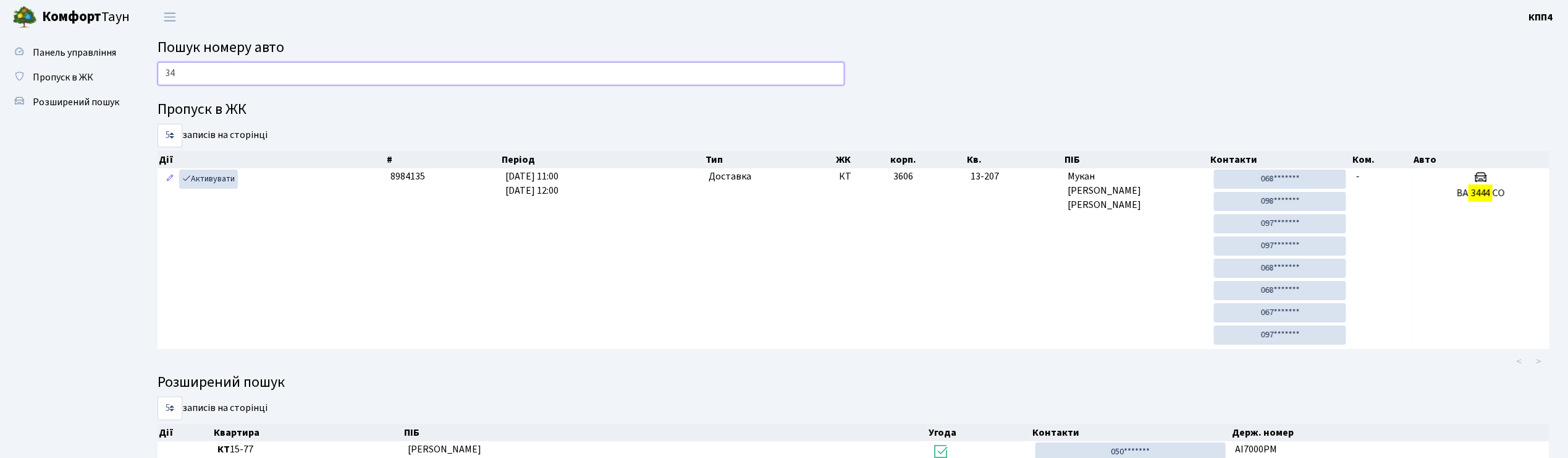
type input "3"
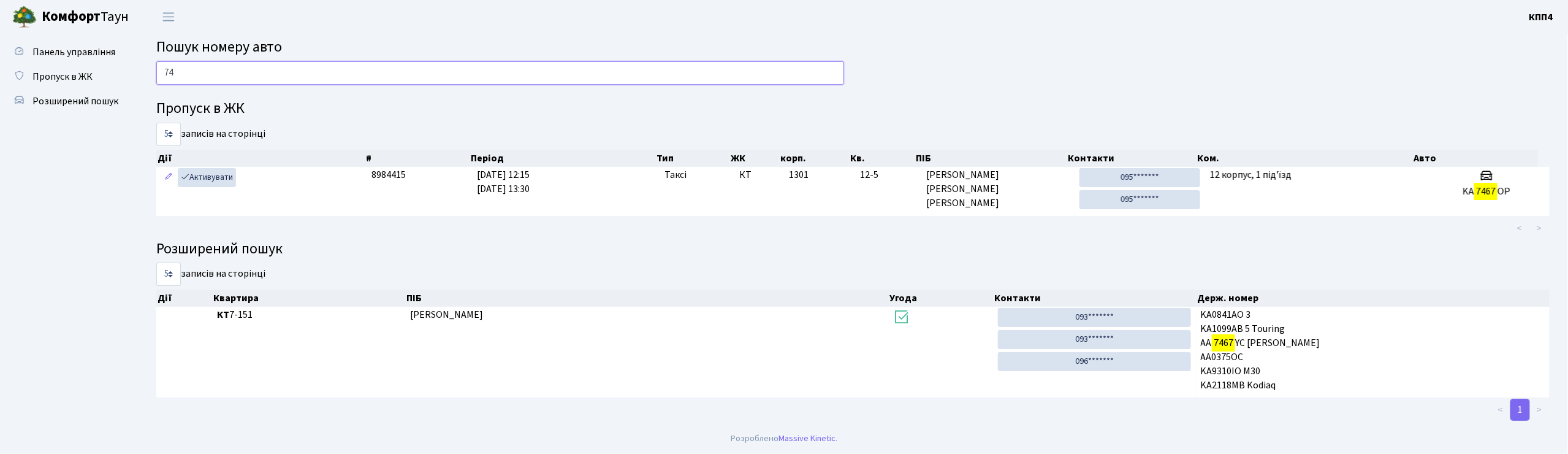
type input "7"
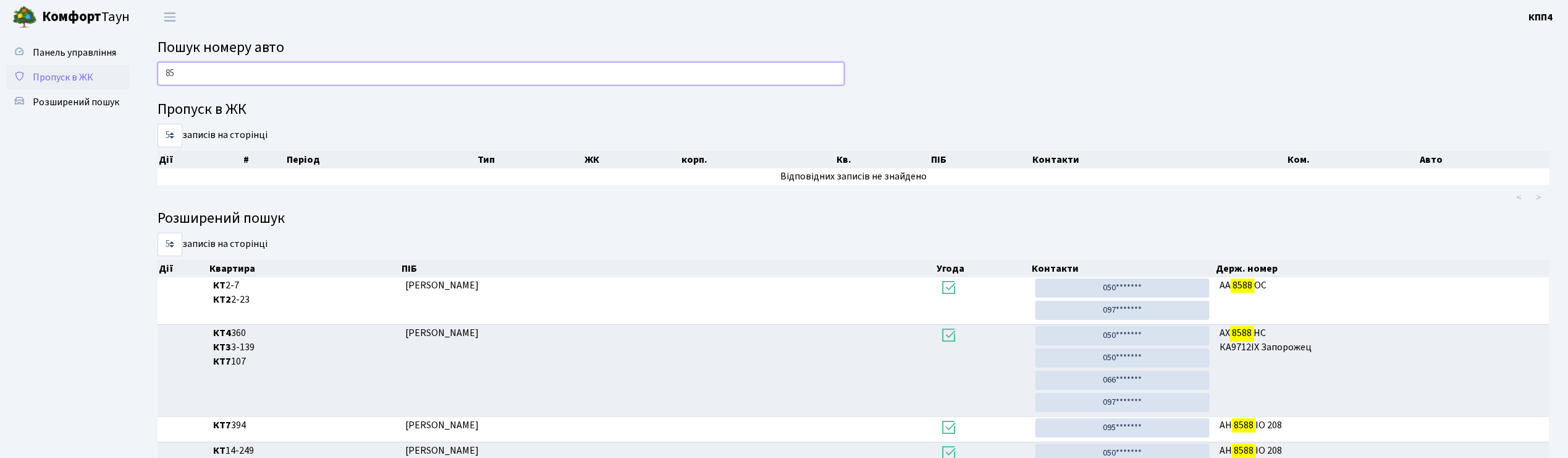
type input "8"
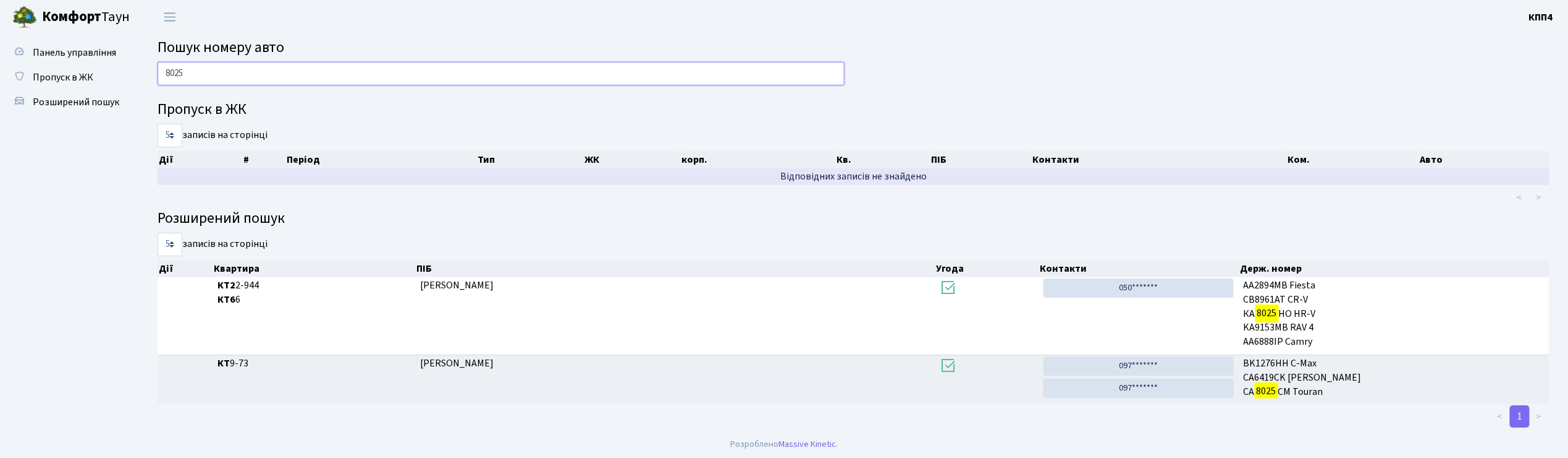
scroll to position [2, 0]
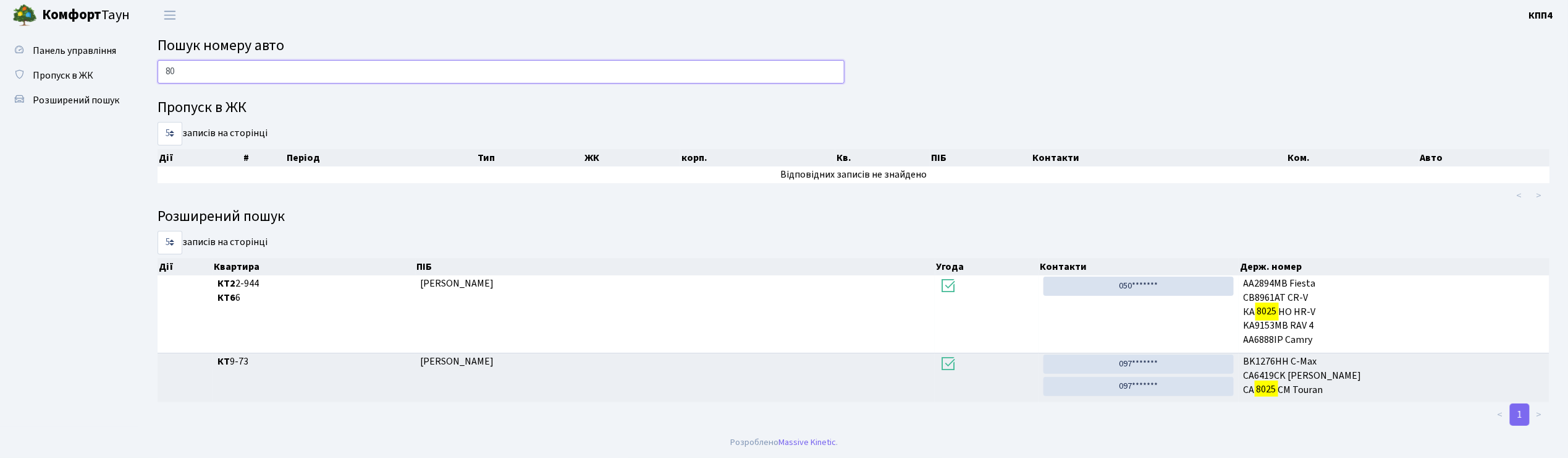
type input "8"
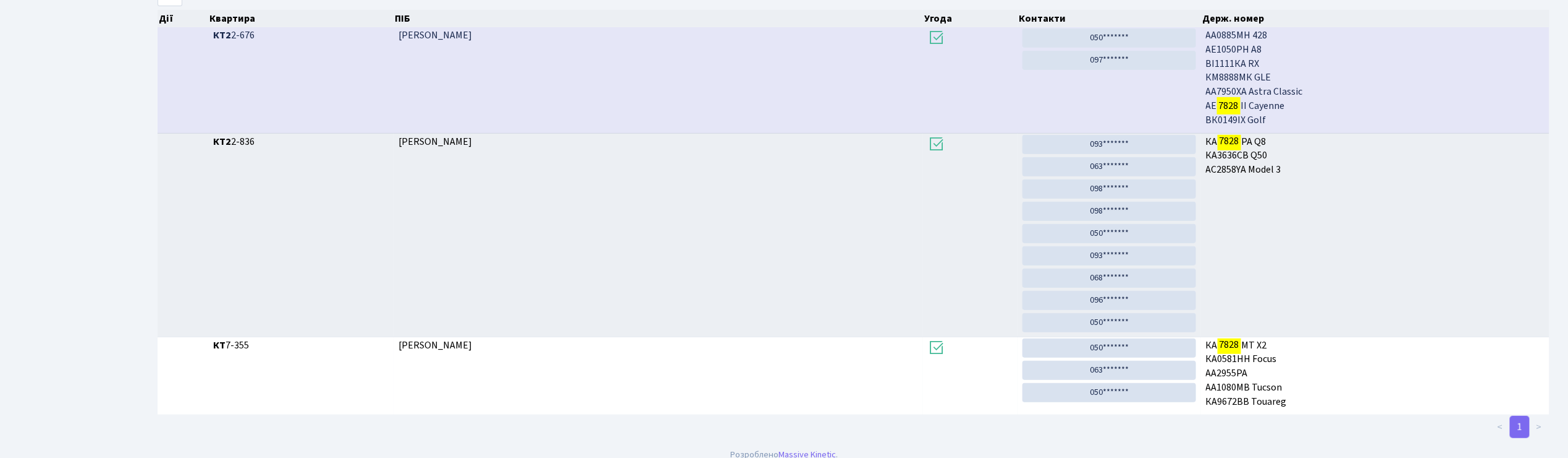
scroll to position [66, 0]
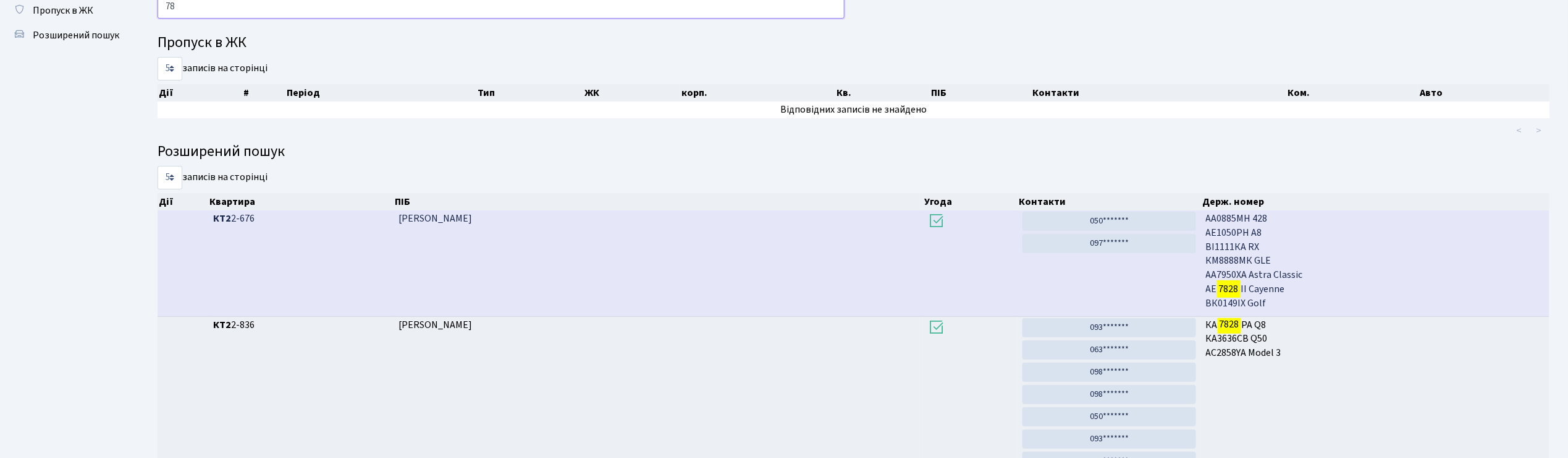
type input "7"
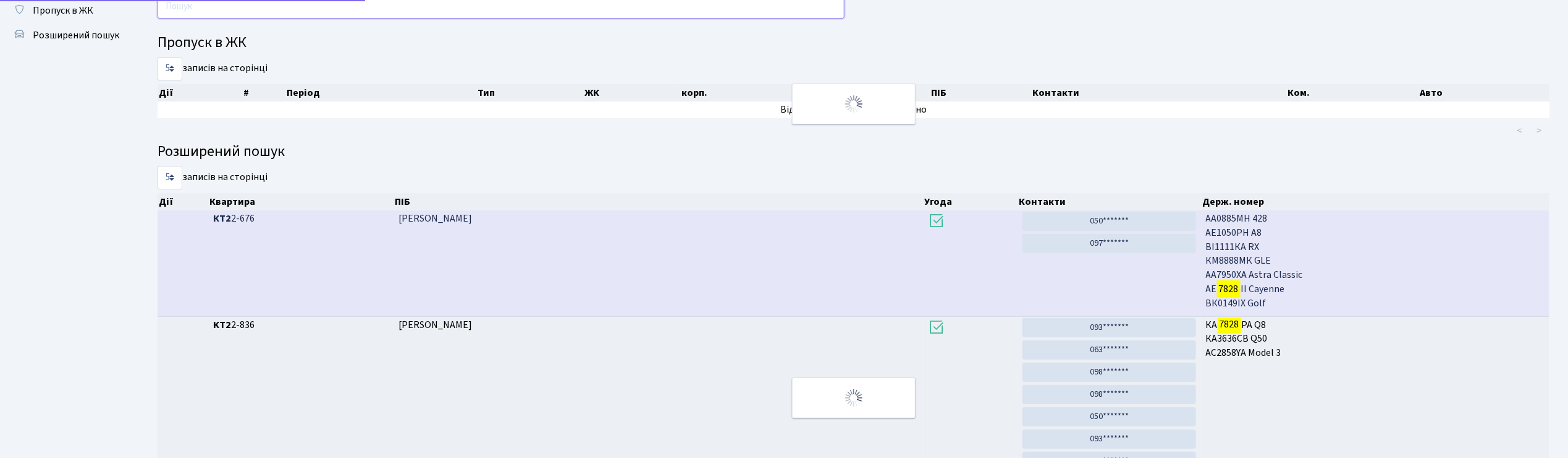
scroll to position [0, 0]
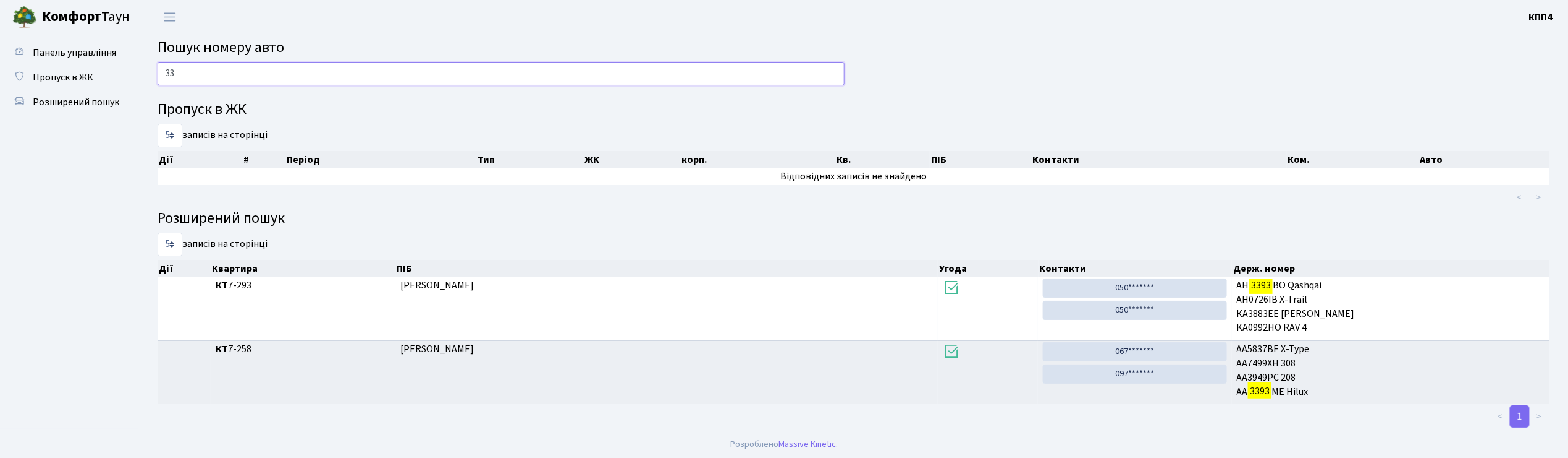
type input "3"
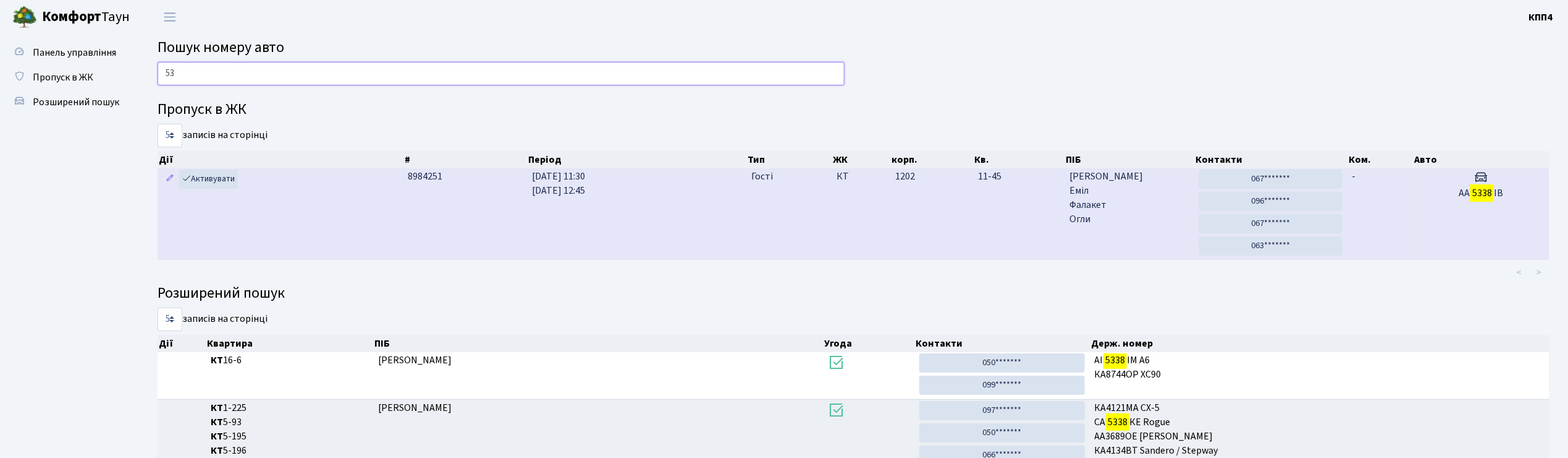
type input "5"
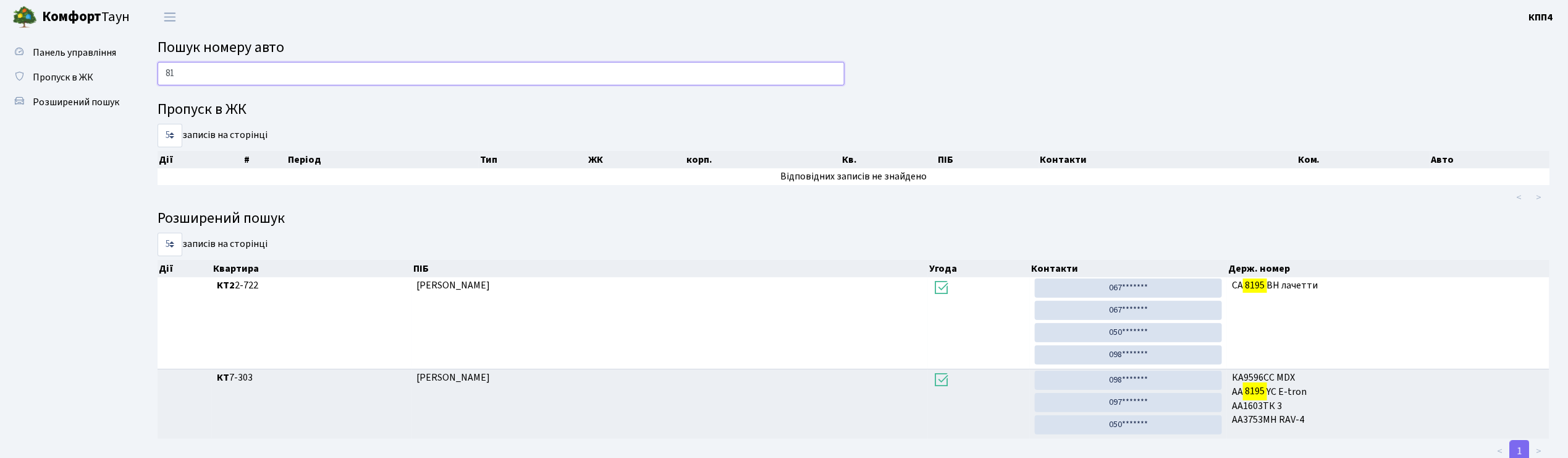
type input "8"
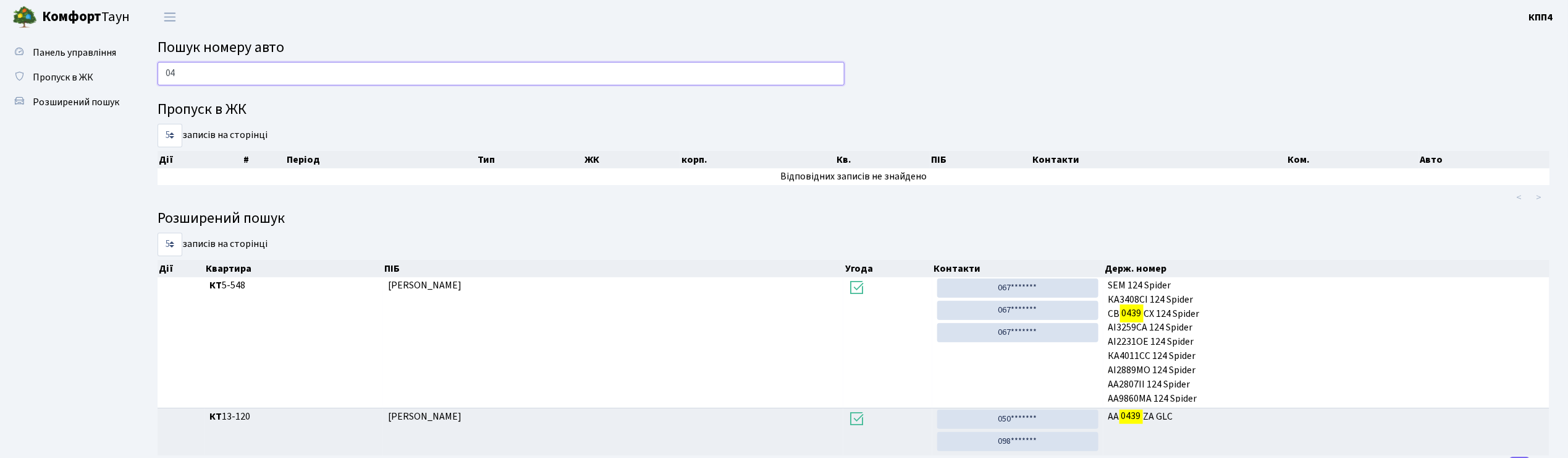
type input "0"
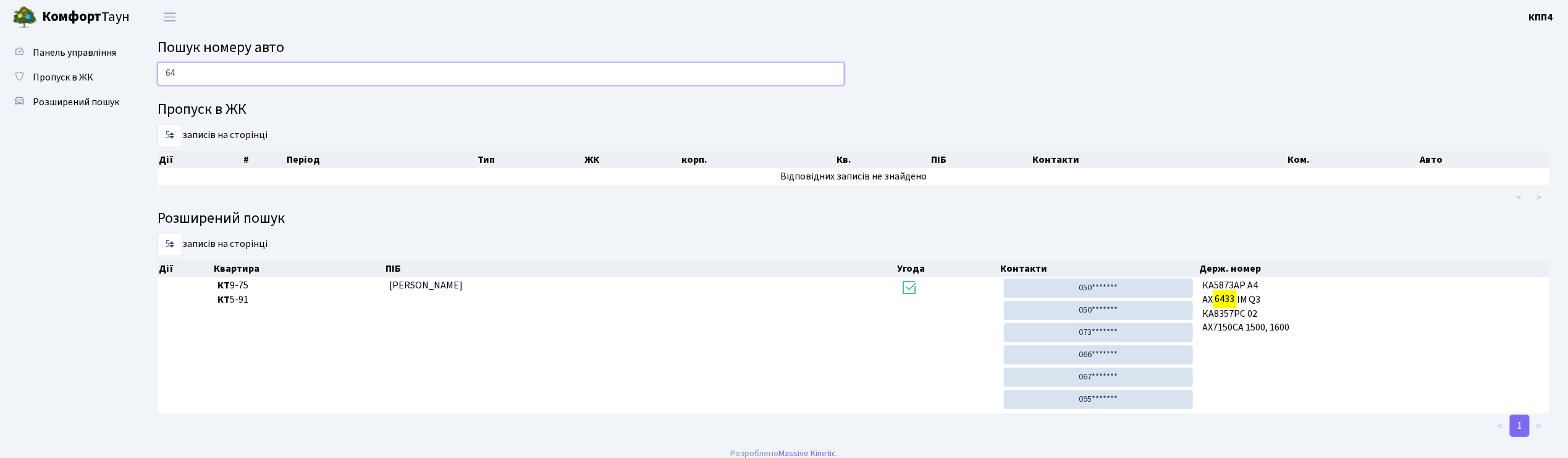
type input "6"
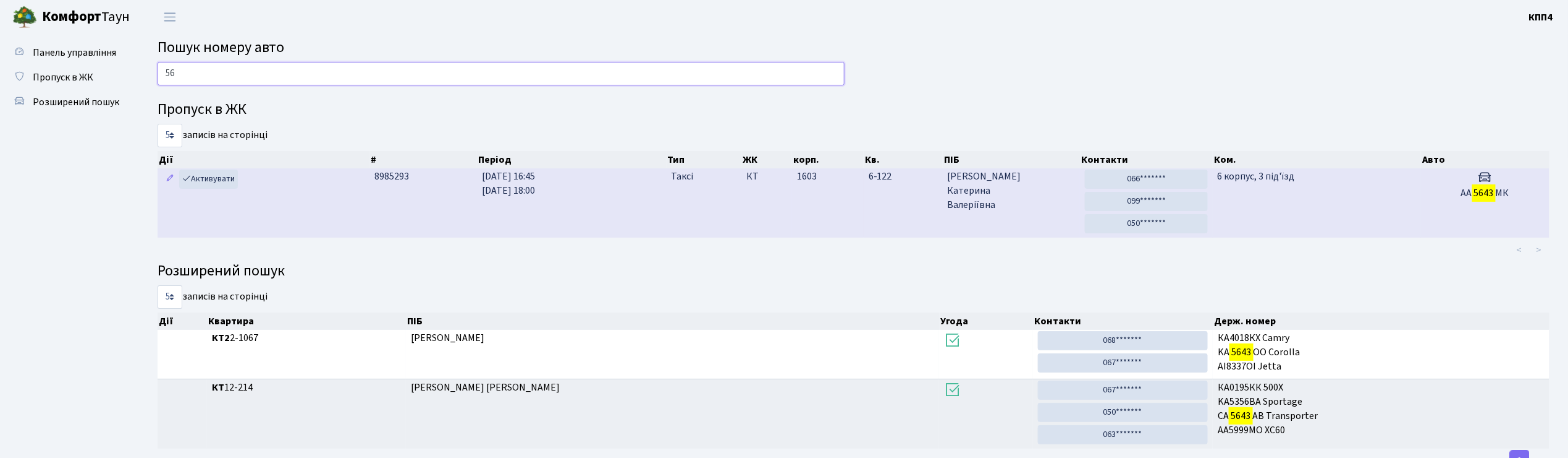
type input "5"
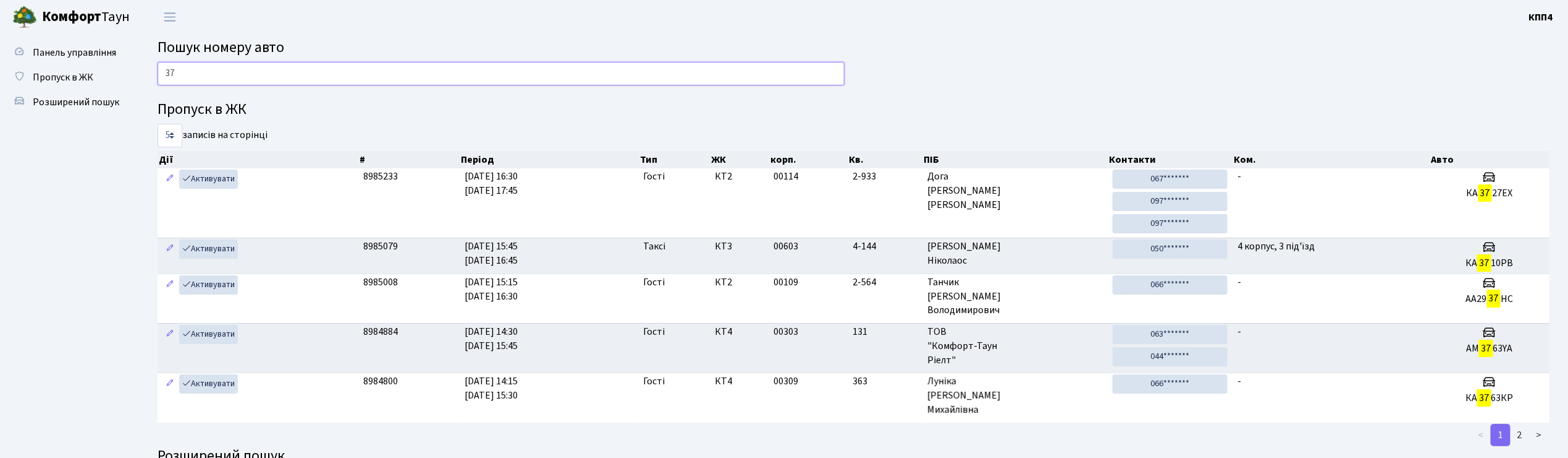
type input "3"
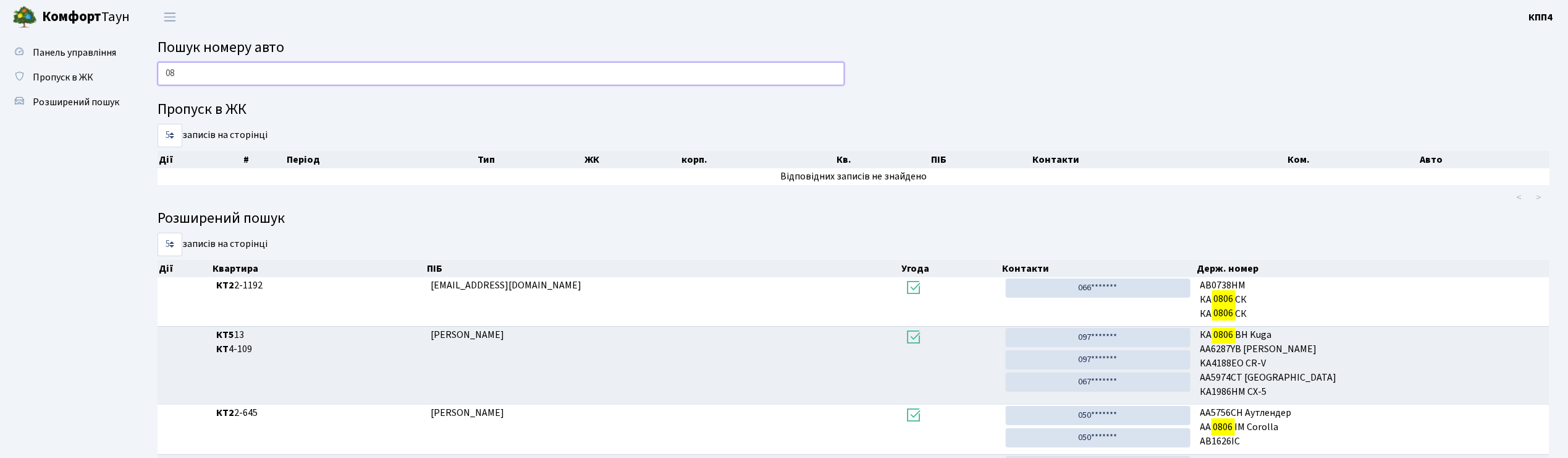
type input "0"
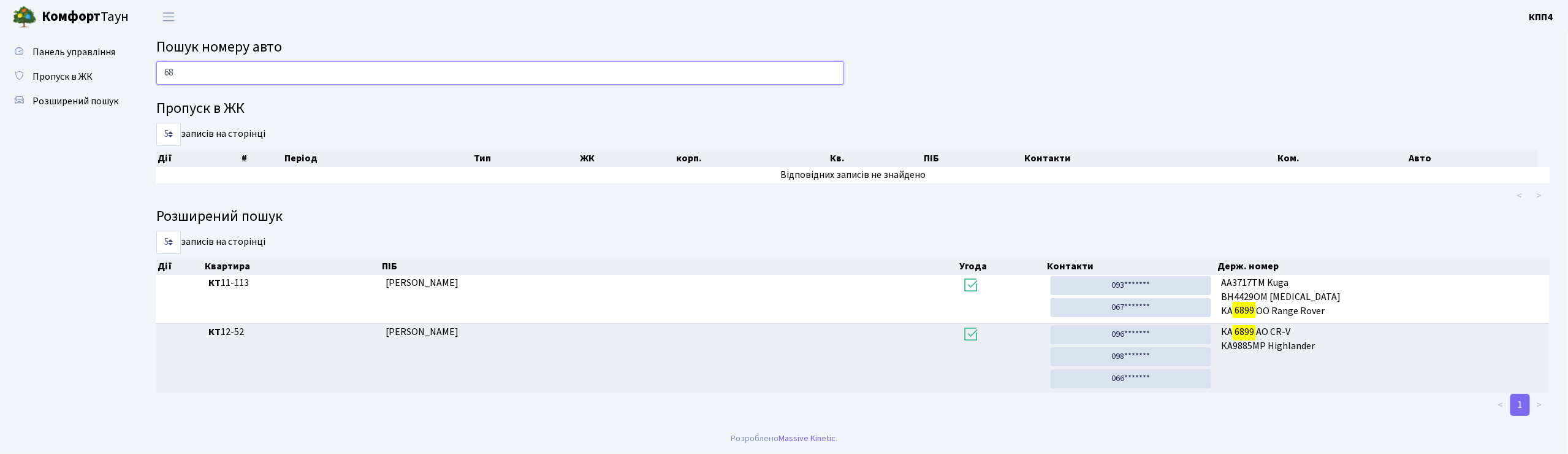
type input "6"
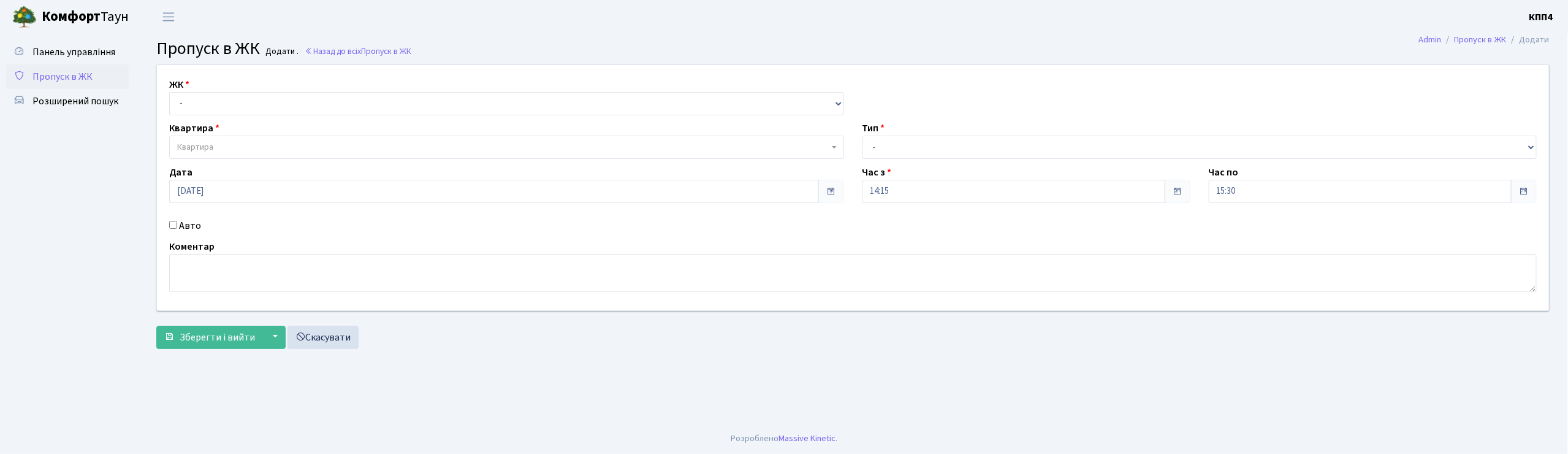
click at [174, 222] on input "Авто" at bounding box center [173, 225] width 8 height 8
checkbox input "true"
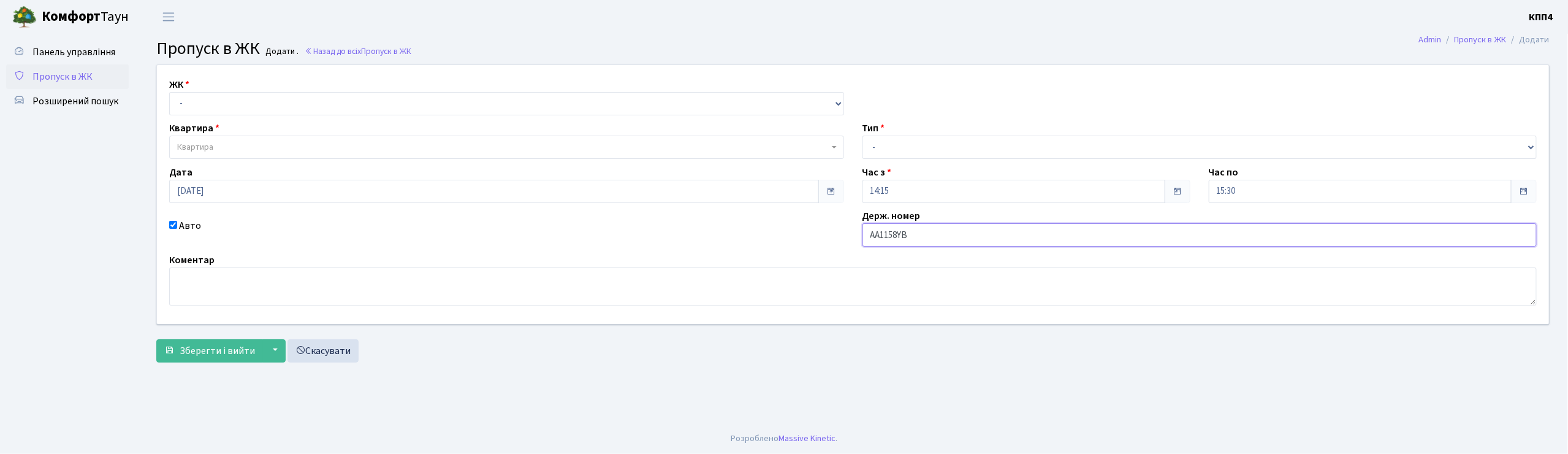
type input "АА1158YB"
click at [188, 108] on select "- КТ, вул. Регенераторна, 4 КТ2, просп. Соборності, 17 КТ3, вул. Березнева, 16 …" at bounding box center [506, 104] width 675 height 23
select select "295"
click at [169, 92] on select "- КТ, вул. Регенераторна, 4 КТ2, просп. Соборності, 17 КТ3, вул. Березнева, 16 …" at bounding box center [506, 104] width 675 height 23
select select
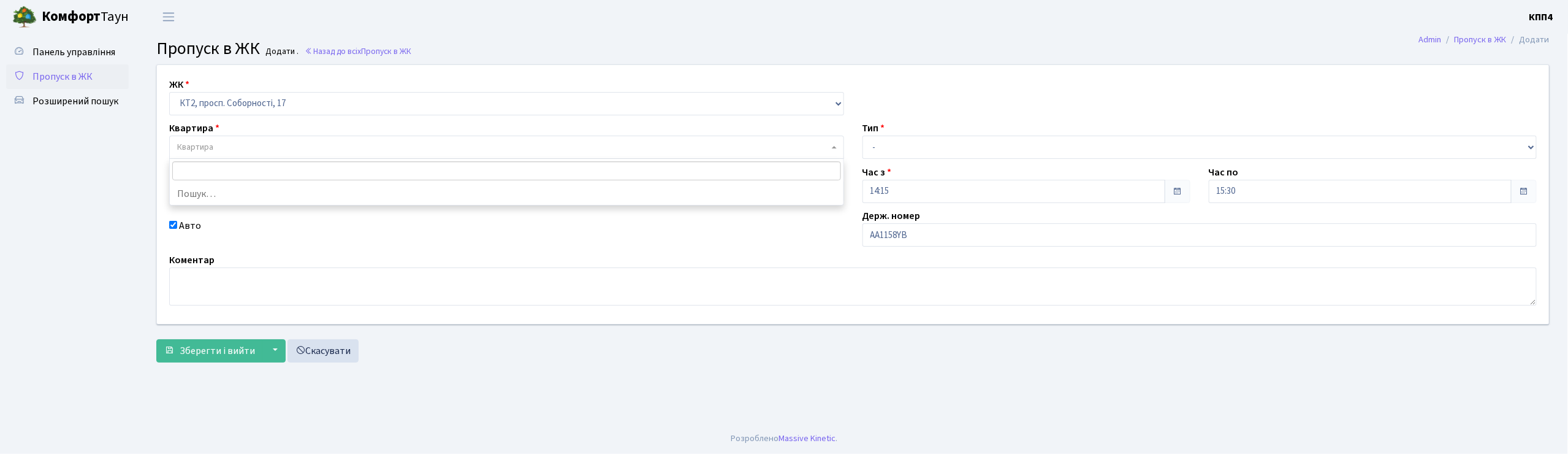
click at [212, 143] on span "Квартира" at bounding box center [195, 147] width 36 height 12
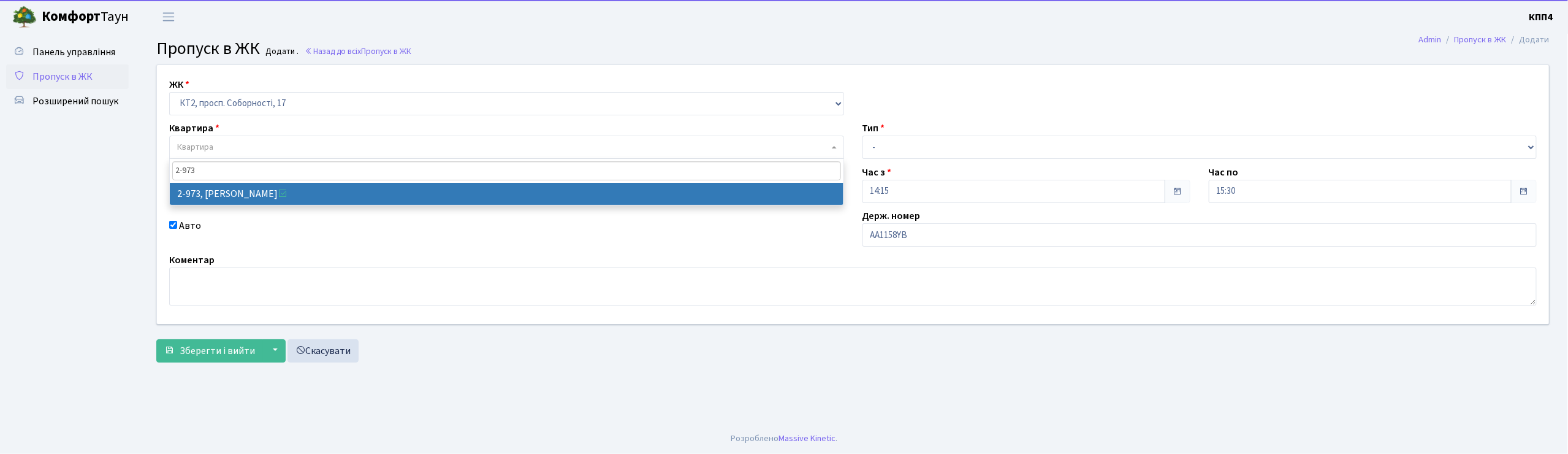
type input "2-973"
select select "12580"
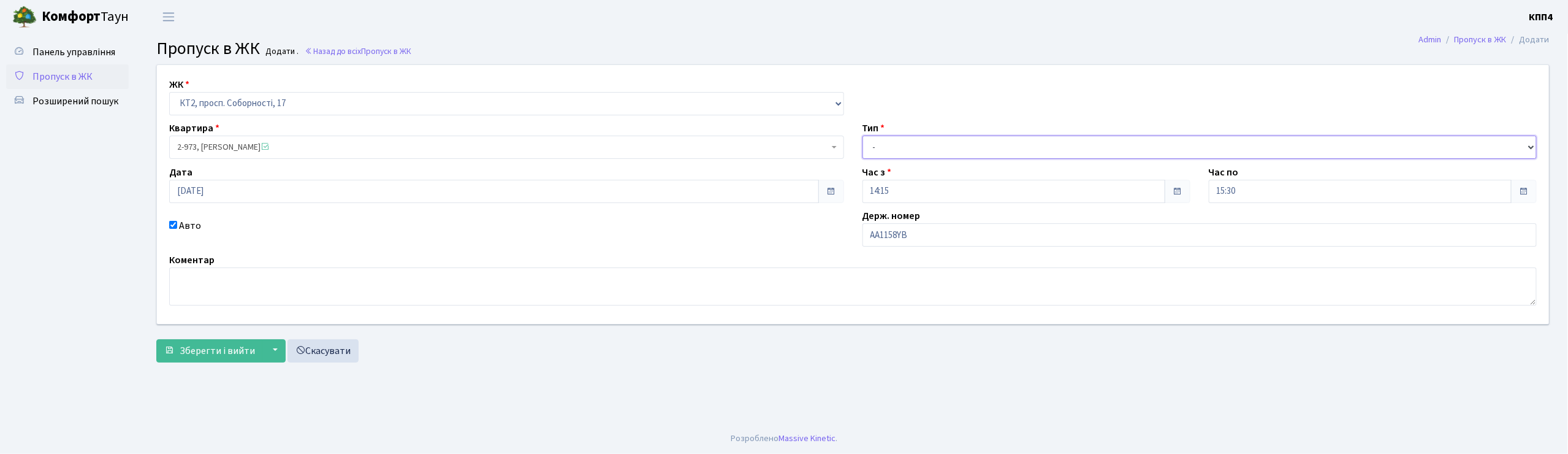
click at [906, 153] on select "- Доставка Таксі Гості Сервіс" at bounding box center [1200, 147] width 675 height 23
select select "2"
click at [863, 135] on select "- Доставка Таксі Гості Сервіс" at bounding box center [1200, 147] width 675 height 23
click at [209, 344] on span "Зберегти і вийти" at bounding box center [218, 350] width 76 height 13
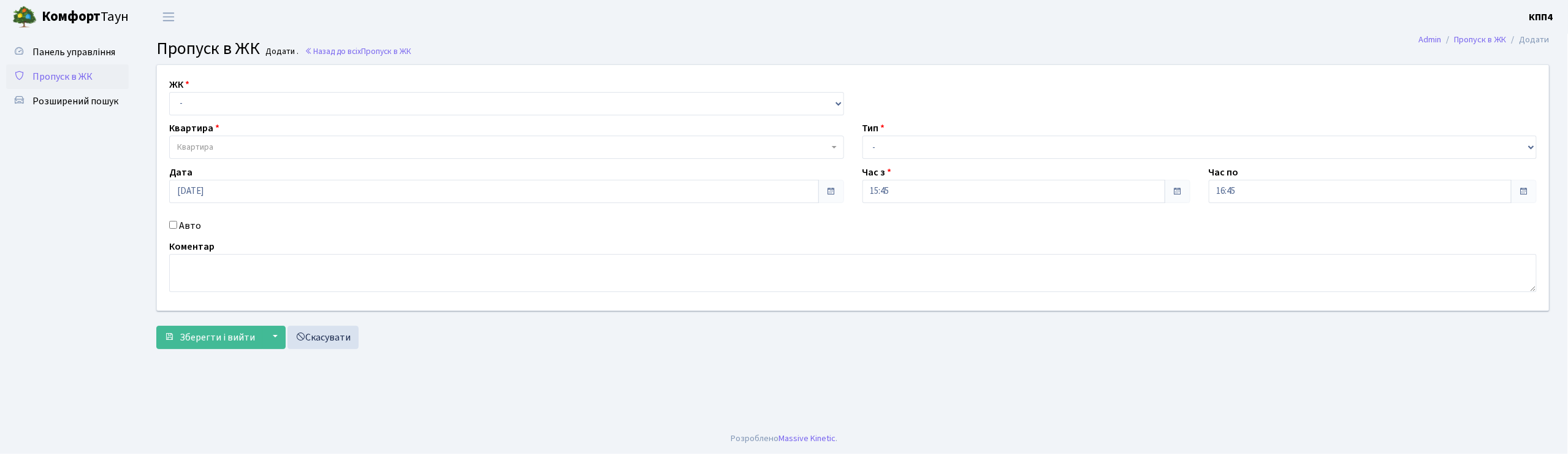
click at [172, 227] on input "Авто" at bounding box center [173, 225] width 8 height 8
checkbox input "true"
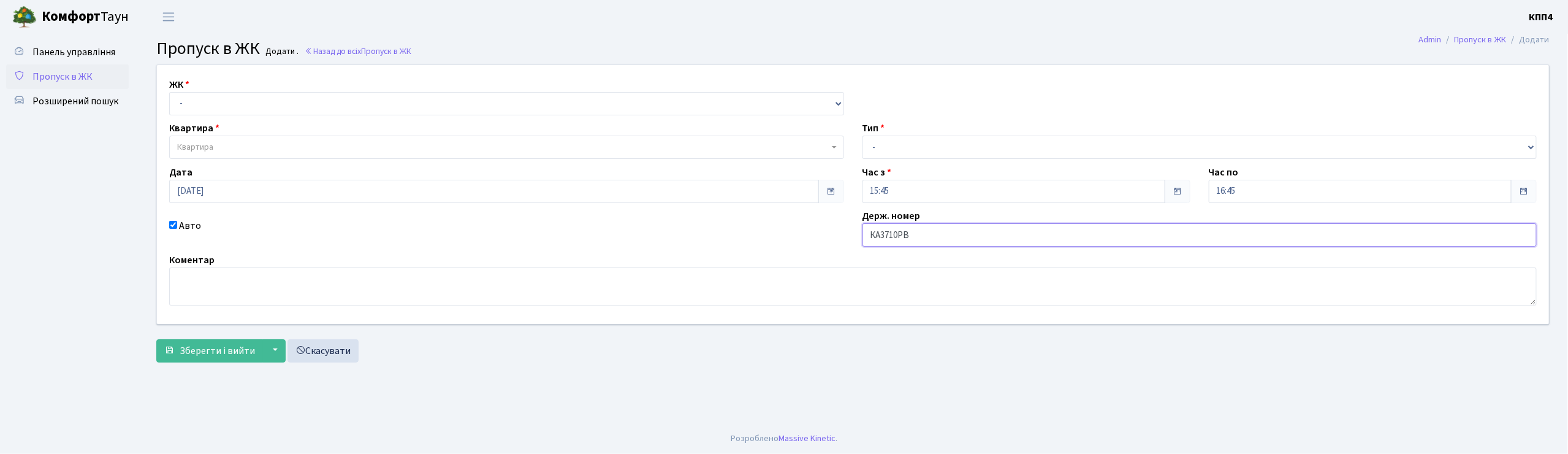
type input "КА3710РВ"
click at [188, 104] on select "- КТ, вул. Регенераторна, 4 КТ2, просп. Соборності, 17 КТ3, вул. Березнева, 16 …" at bounding box center [506, 104] width 675 height 23
select select "296"
click at [169, 92] on select "- КТ, вул. Регенераторна, 4 КТ2, просп. Соборності, 17 КТ3, вул. Березнева, 16 …" at bounding box center [506, 104] width 675 height 23
select select
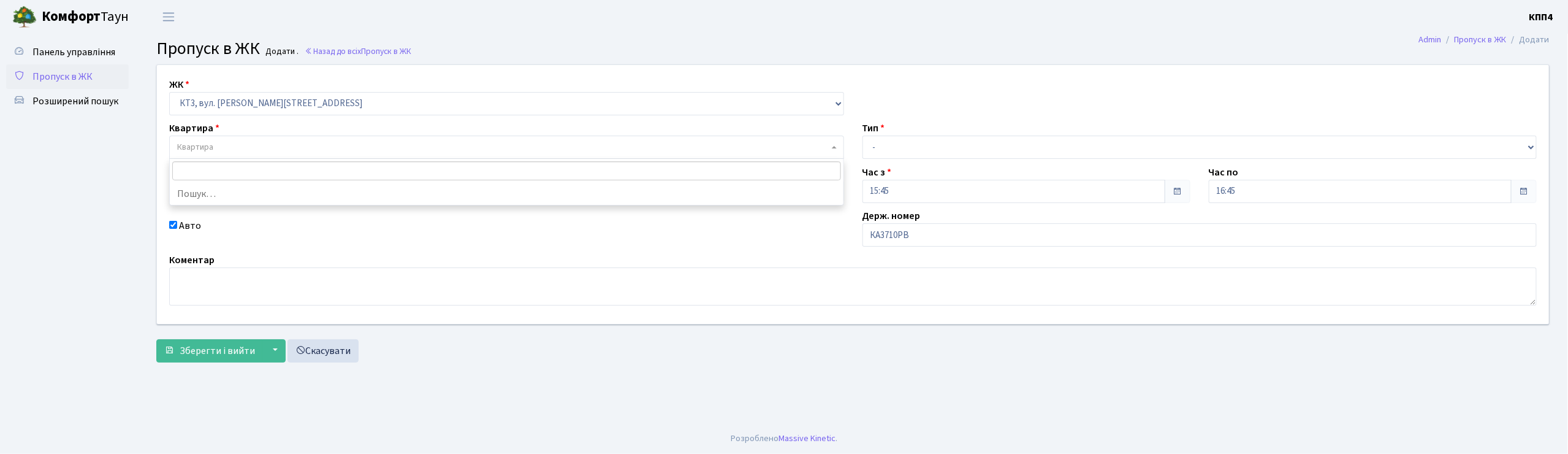
click at [209, 146] on span "Квартира" at bounding box center [195, 147] width 36 height 12
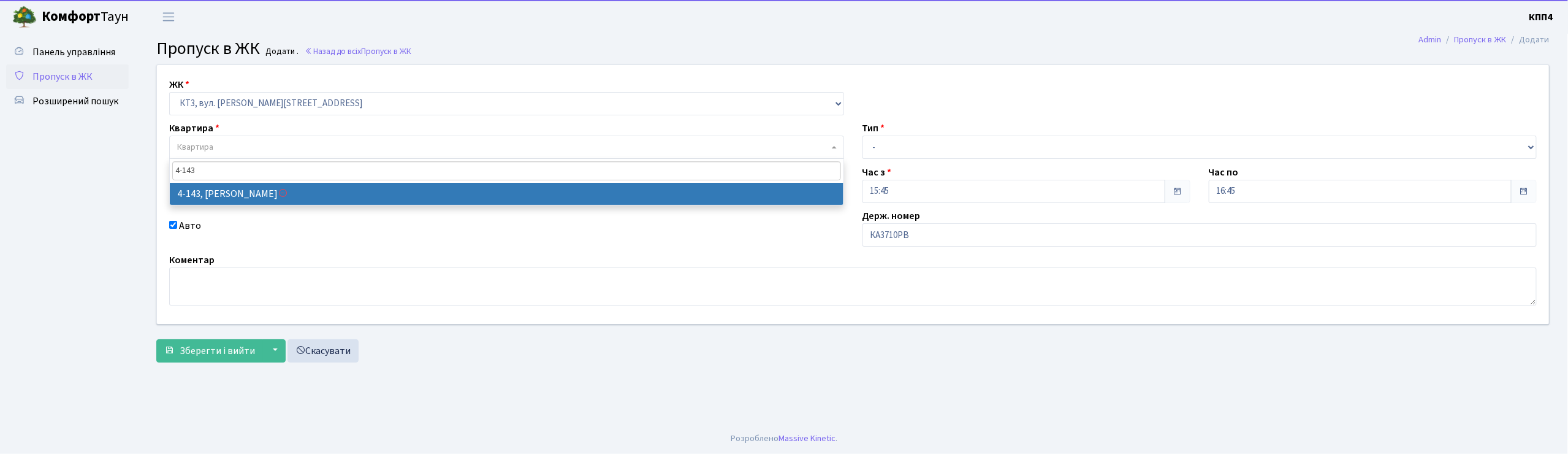
type input "4-143"
select select "16602"
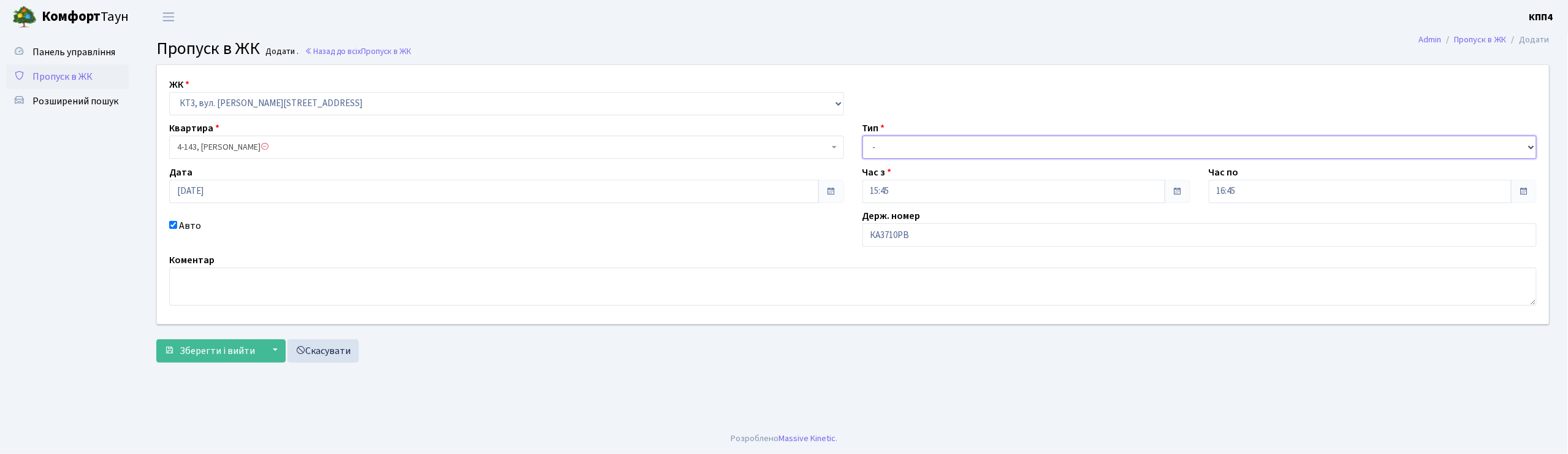
click at [875, 147] on select "- Доставка Таксі Гості Сервіс" at bounding box center [1200, 147] width 675 height 23
select select "2"
click at [863, 135] on select "- Доставка Таксі Гості Сервіс" at bounding box center [1200, 147] width 675 height 23
click at [238, 356] on span "Зберегти і вийти" at bounding box center [218, 350] width 76 height 13
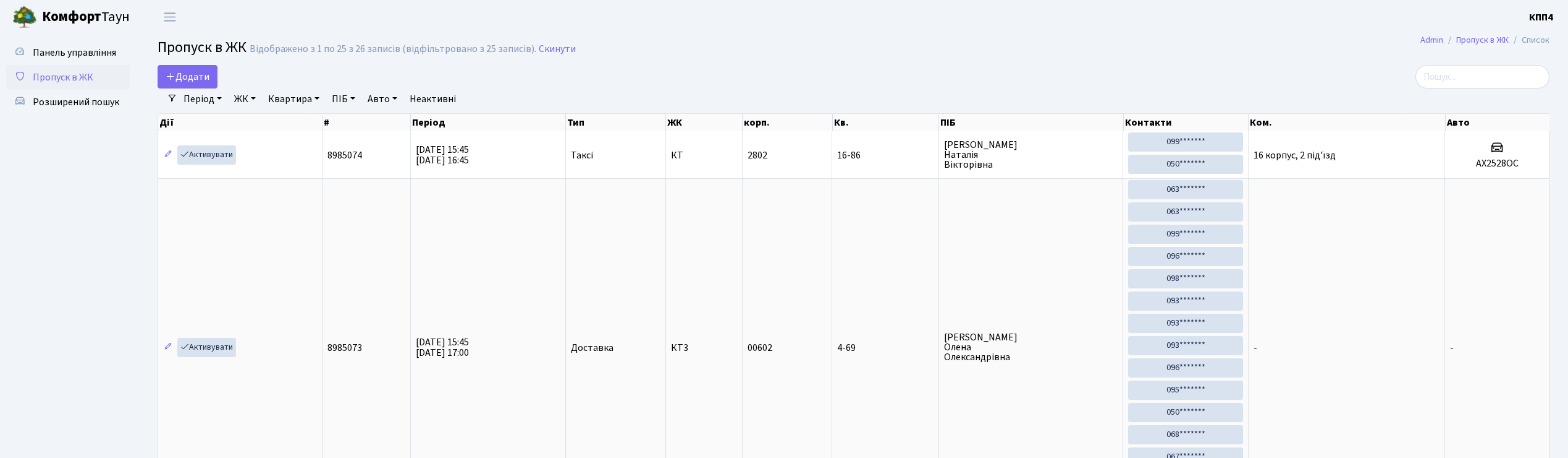
select select "25"
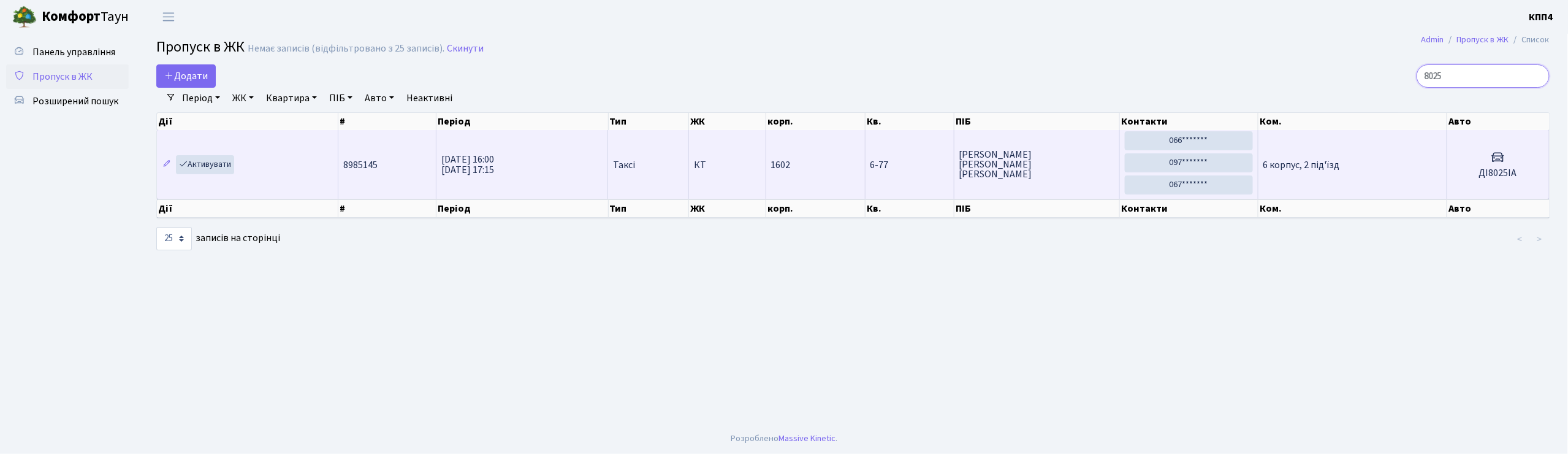
type input "8025"
click at [1397, 174] on td "6 корпус, 2 під'їзд" at bounding box center [1352, 164] width 189 height 68
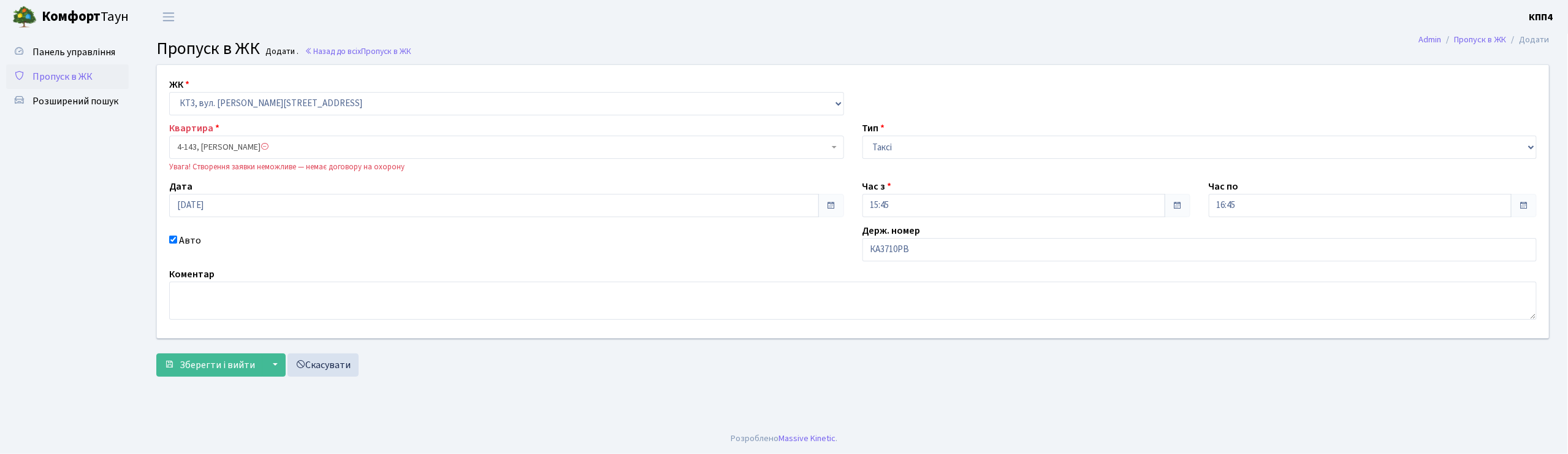
click at [209, 147] on span "4-143, [PERSON_NAME]" at bounding box center [503, 147] width 652 height 12
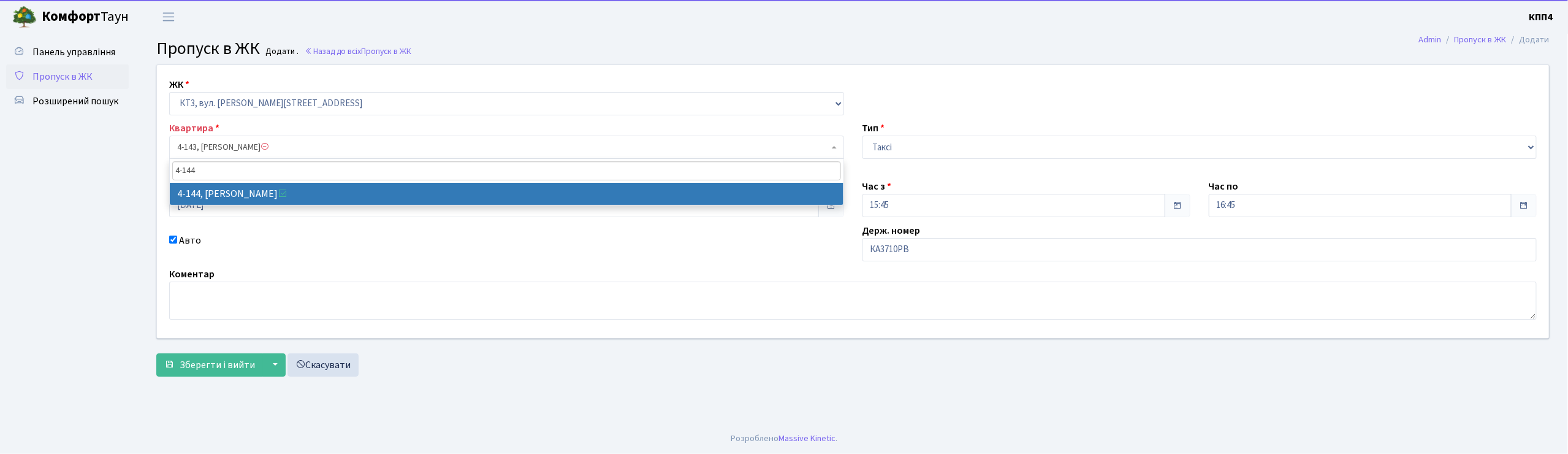
type input "4-144"
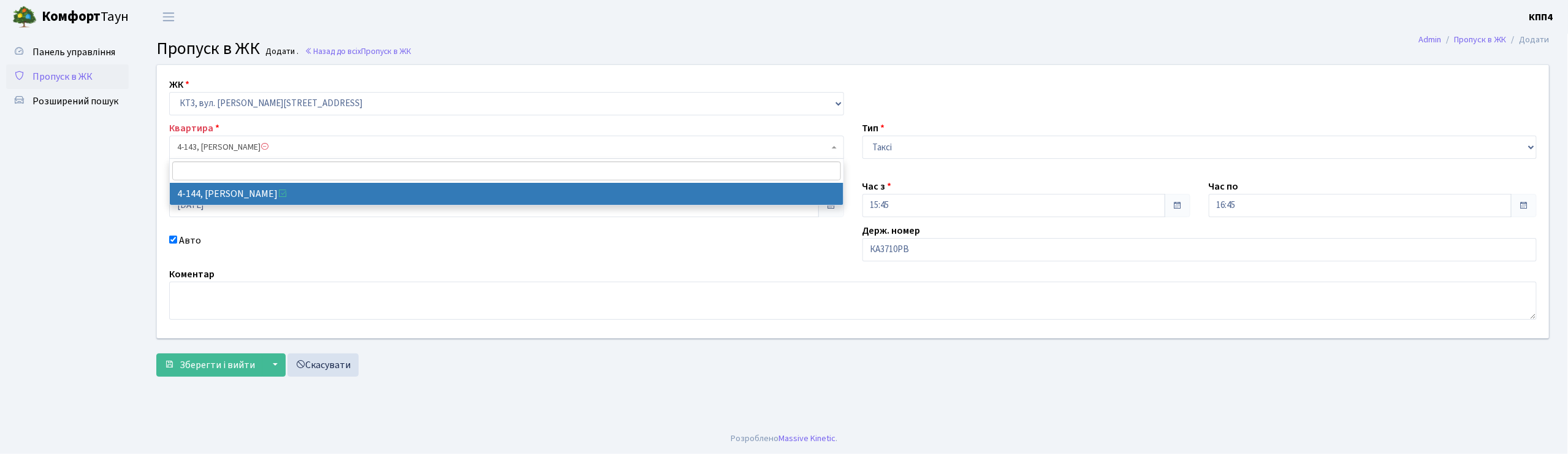
select select "16603"
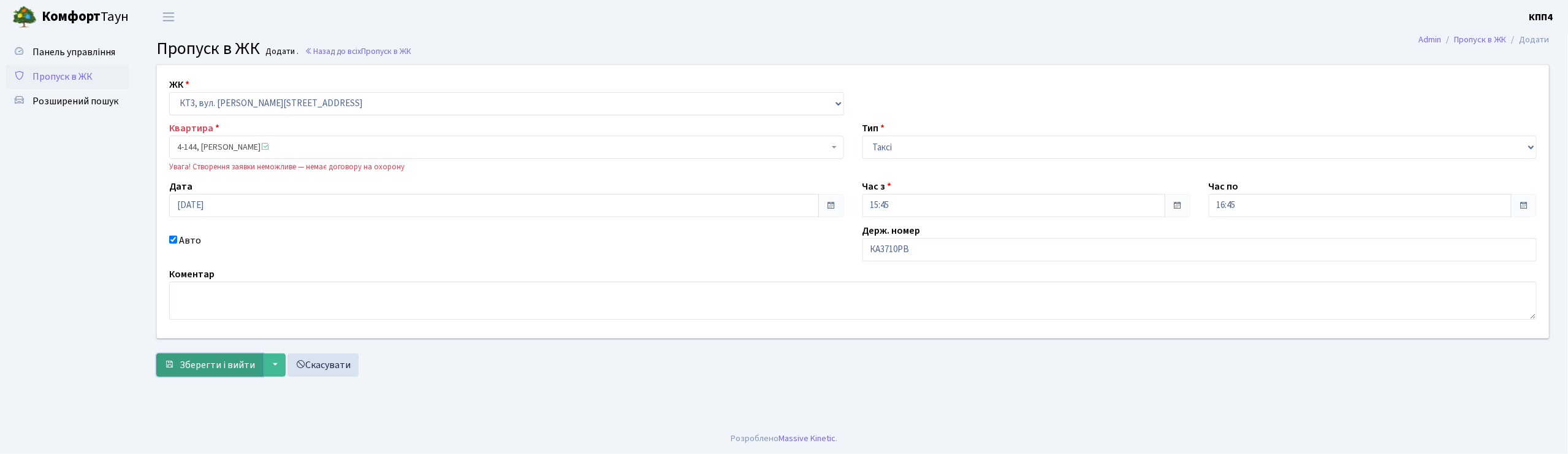
click at [197, 365] on span "Зберегти і вийти" at bounding box center [218, 365] width 76 height 13
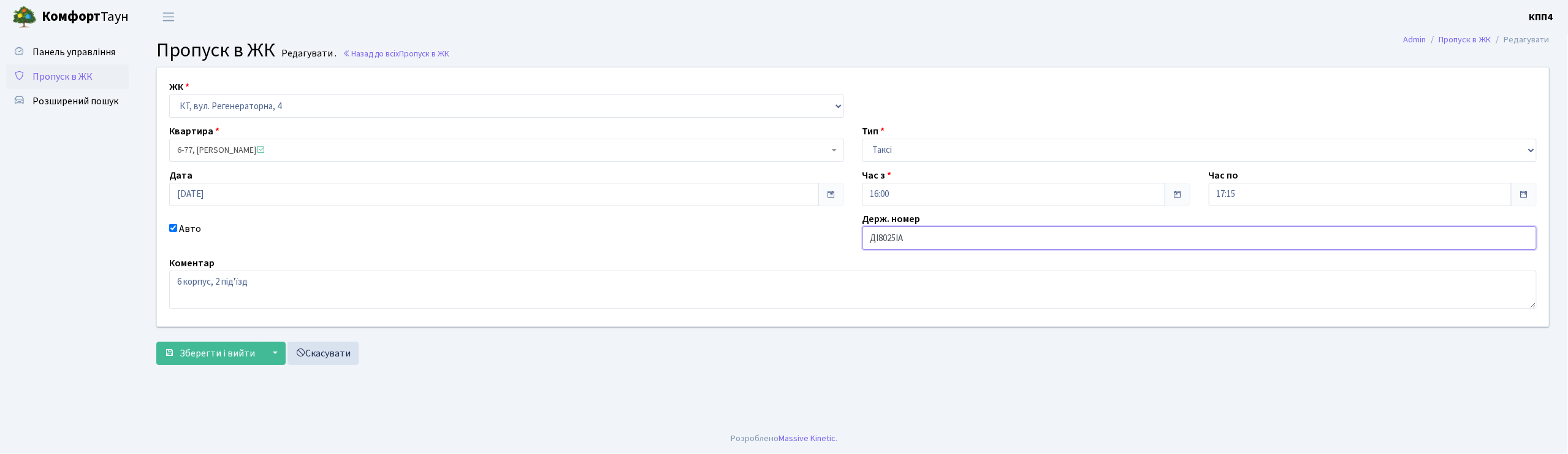
click at [875, 236] on input "ДІ8025ІА" at bounding box center [1200, 238] width 675 height 23
type input "DІ8025ІА"
click at [214, 358] on span "Зберегти і вийти" at bounding box center [218, 353] width 76 height 13
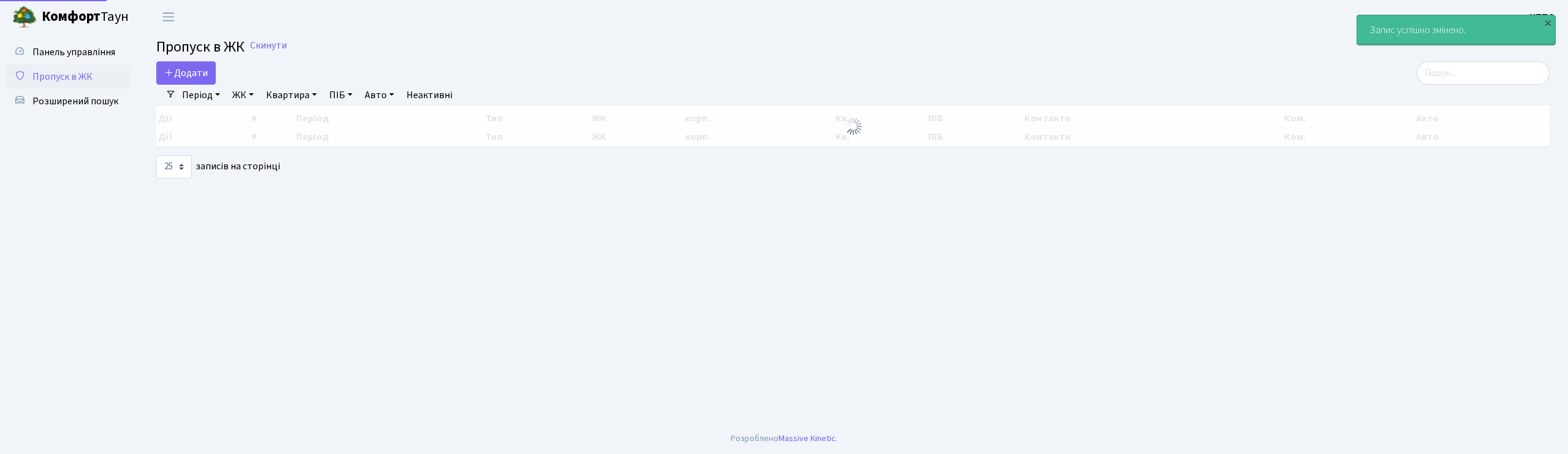
select select "25"
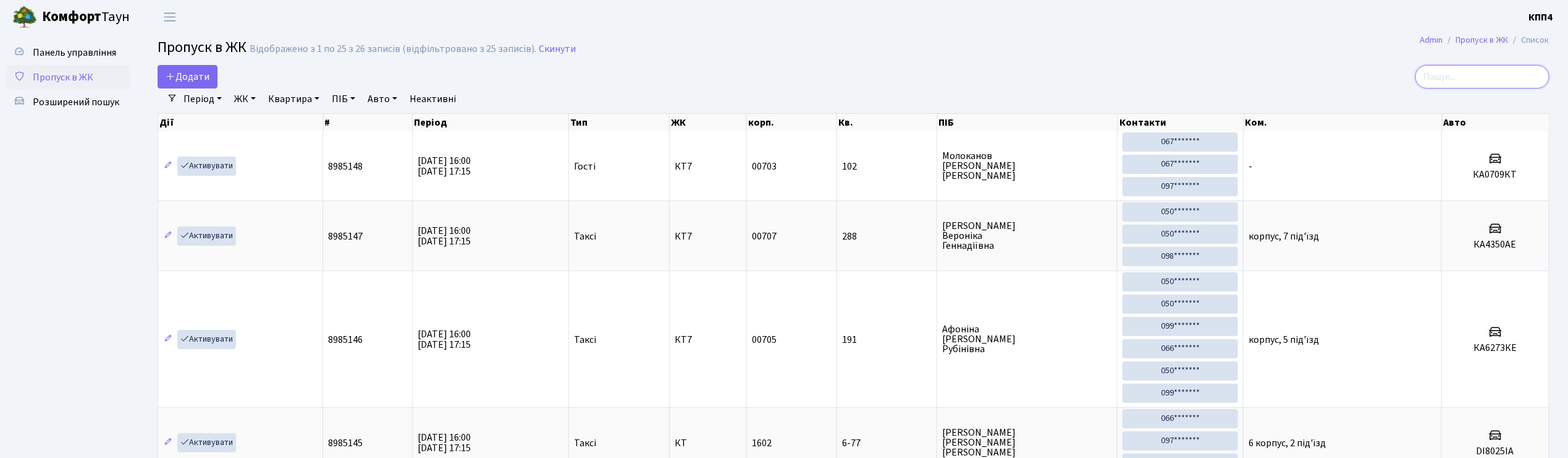
click at [1496, 79] on input "search" at bounding box center [1482, 76] width 134 height 23
